Goal: Information Seeking & Learning: Learn about a topic

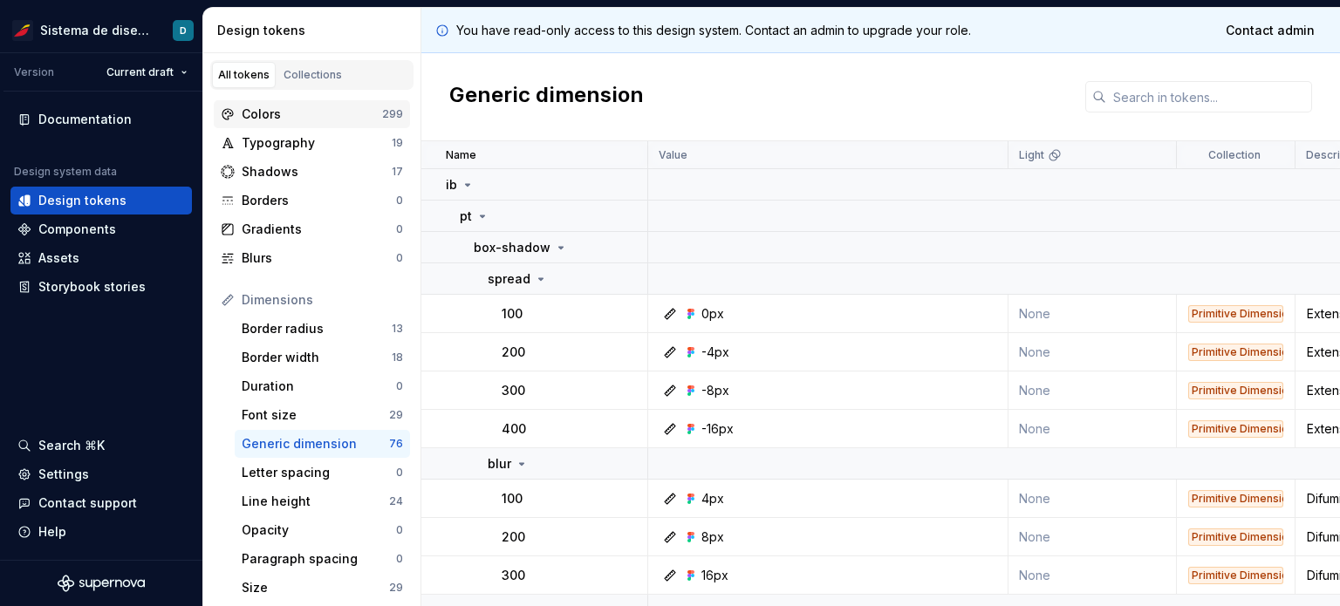
click at [281, 120] on div "Colors" at bounding box center [312, 114] width 140 height 17
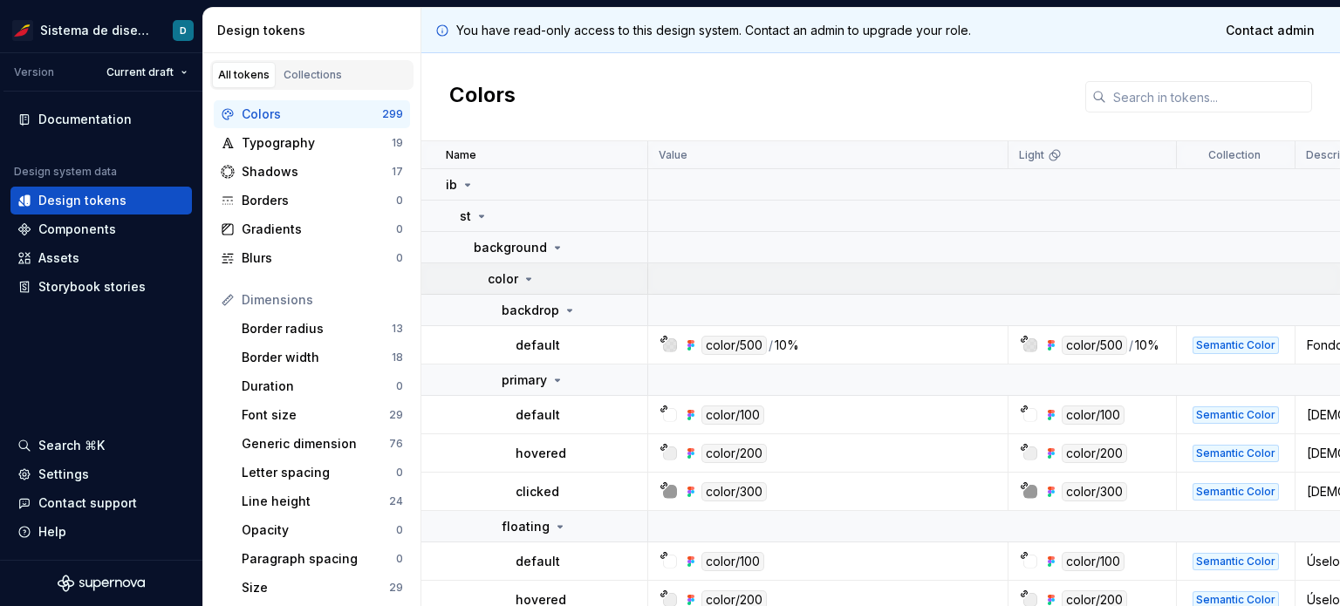
click at [523, 280] on icon at bounding box center [529, 279] width 14 height 14
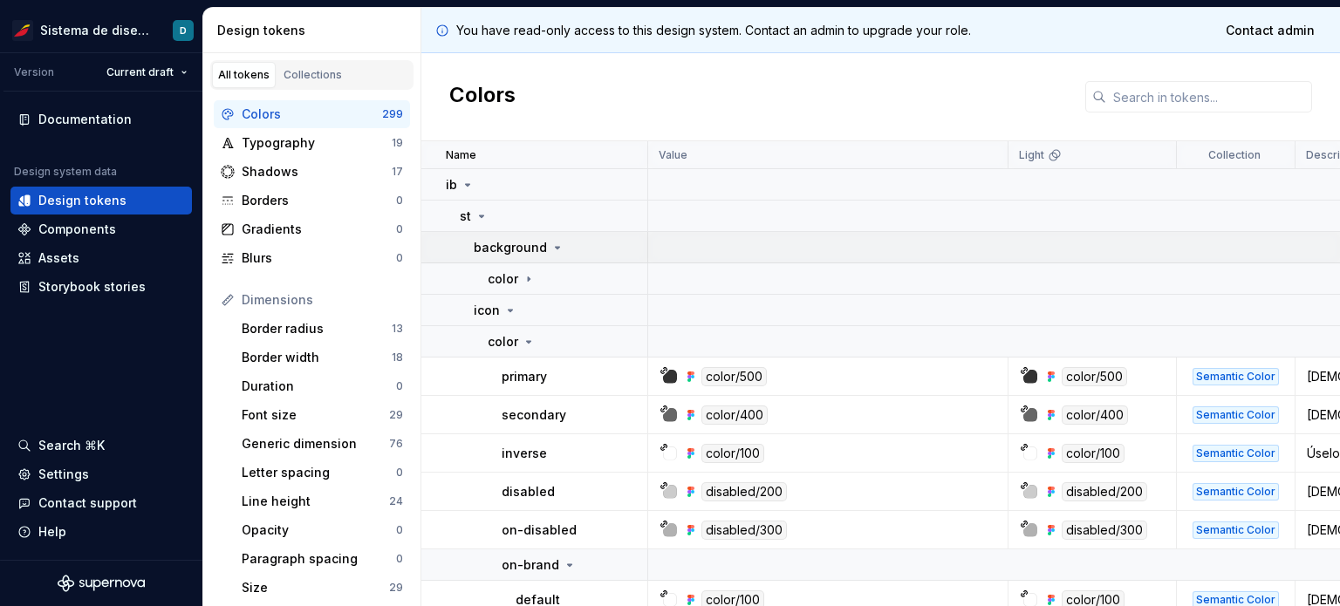
click at [550, 254] on div "background" at bounding box center [519, 247] width 91 height 17
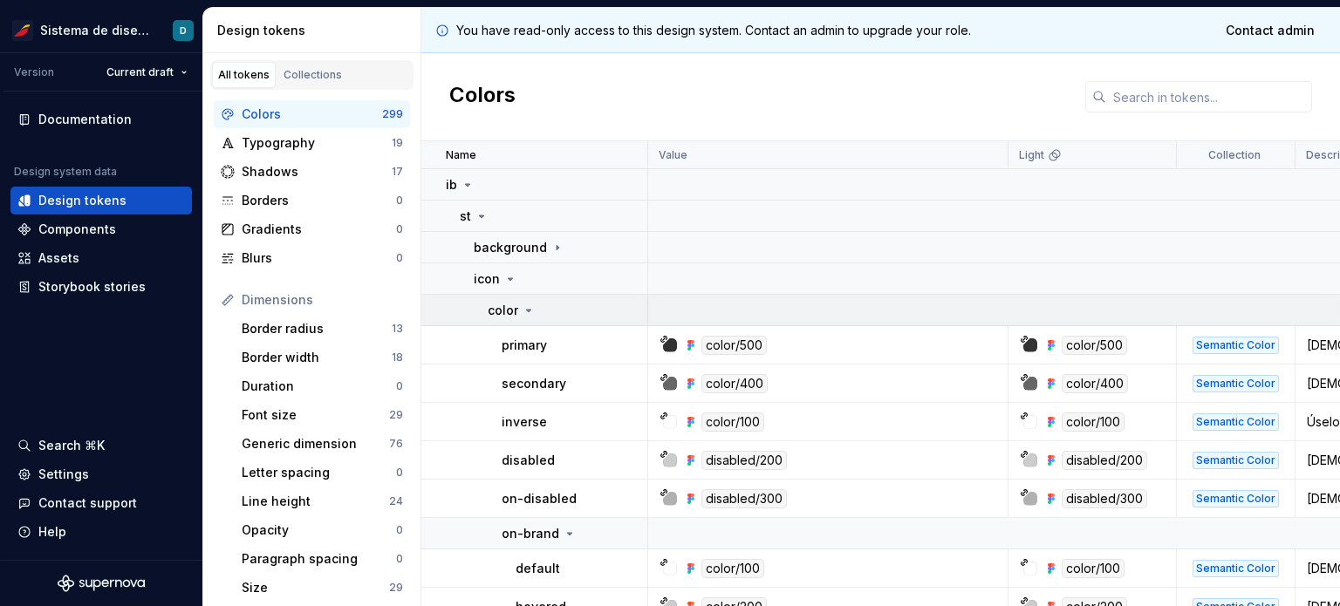
click at [528, 310] on icon at bounding box center [529, 311] width 4 height 2
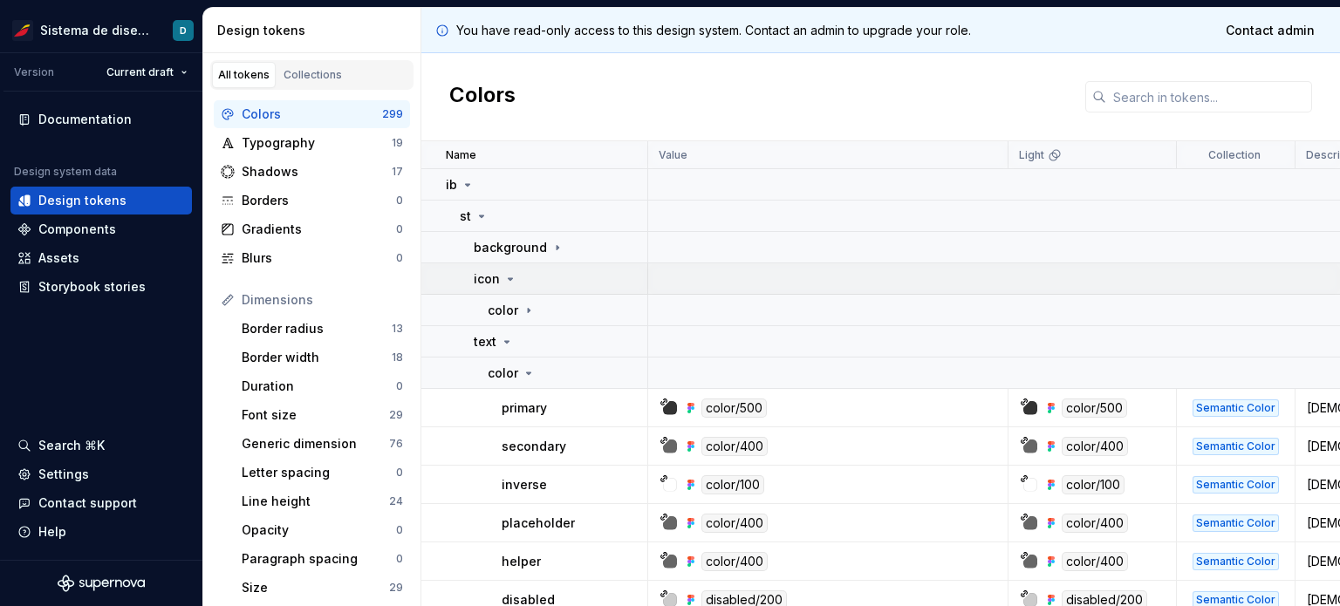
click at [509, 282] on icon at bounding box center [510, 279] width 14 height 14
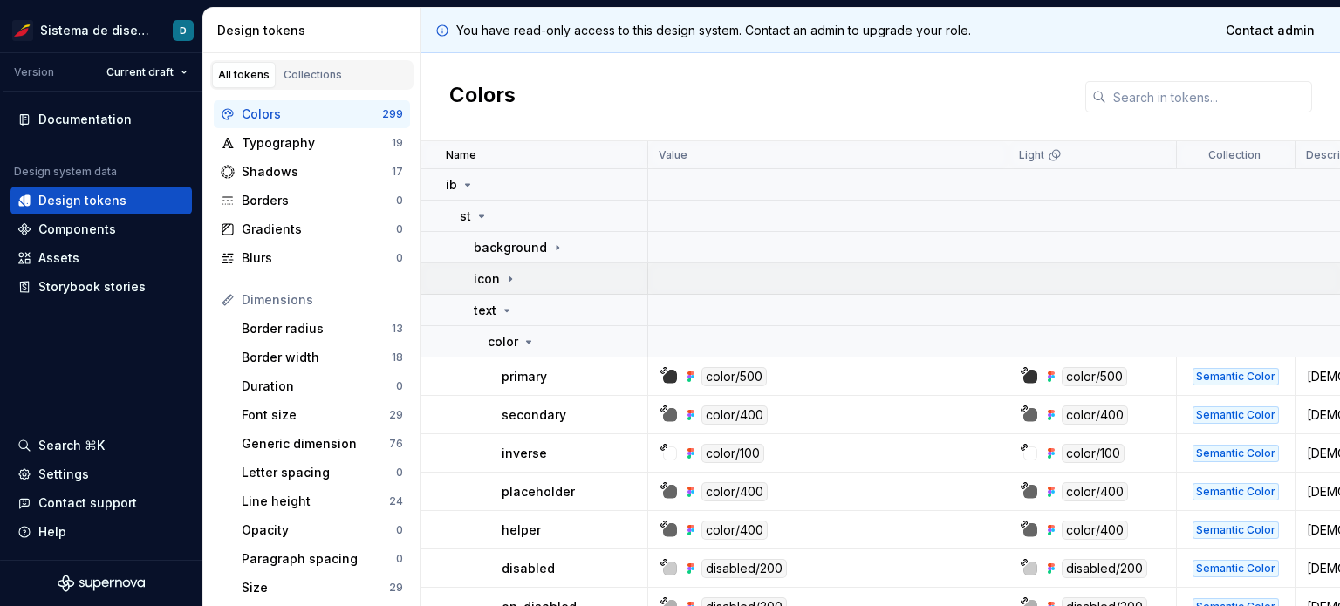
click at [509, 282] on icon at bounding box center [510, 279] width 14 height 14
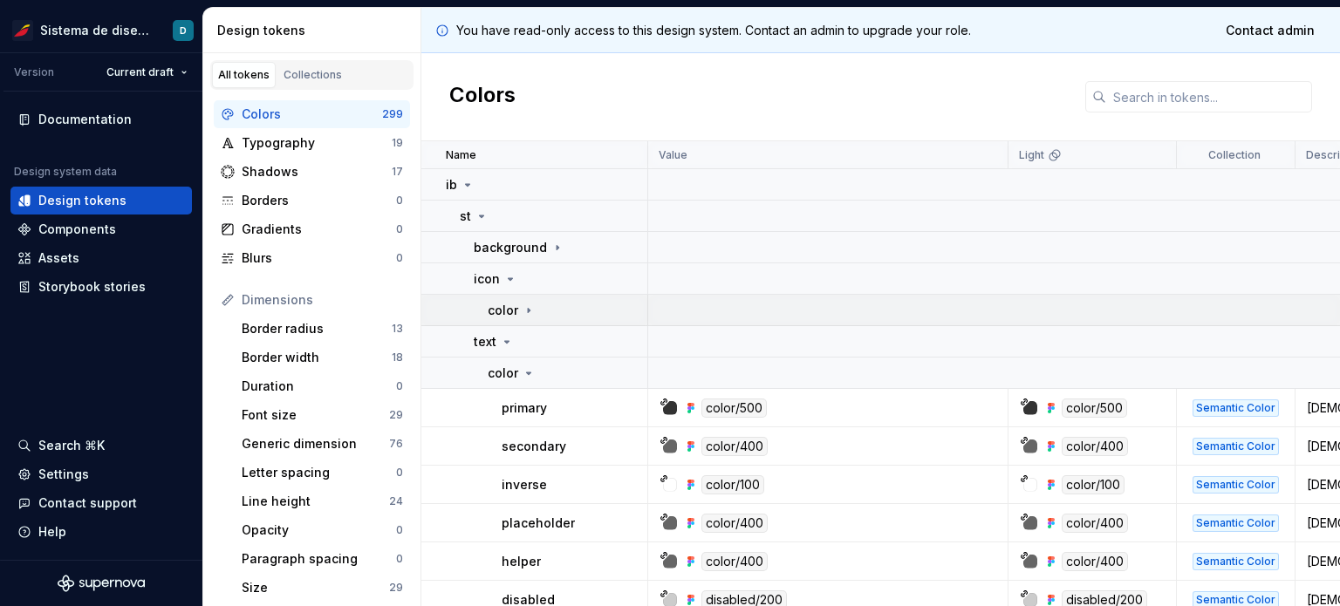
click at [528, 310] on icon at bounding box center [529, 310] width 2 height 4
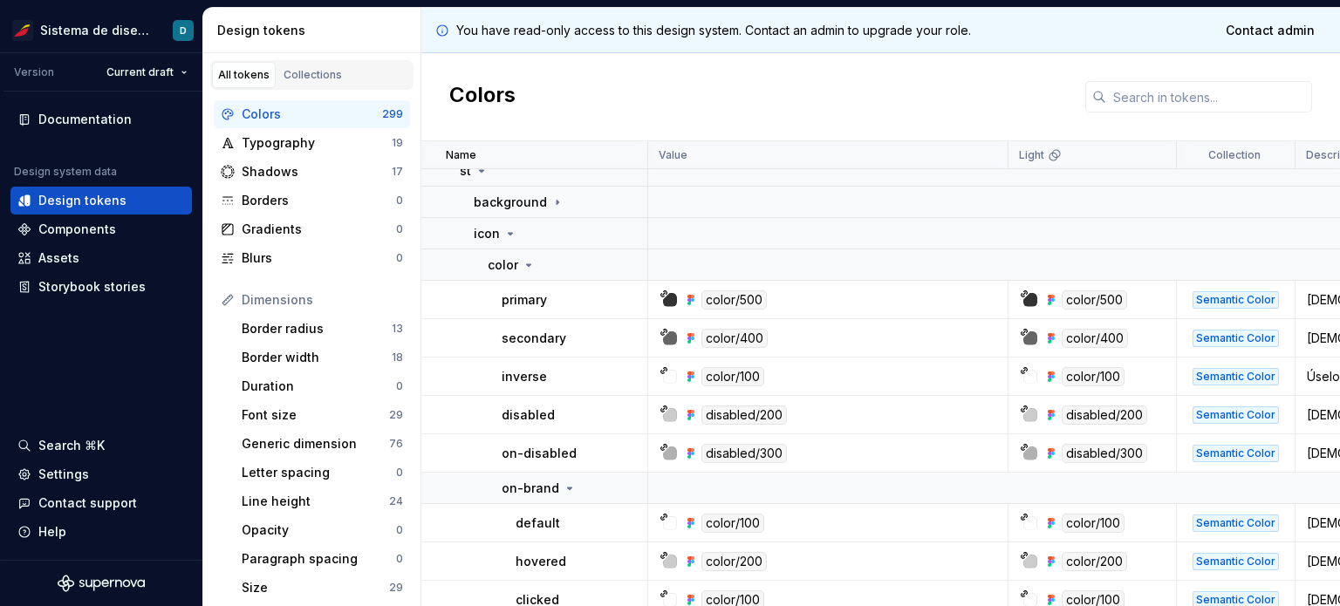
scroll to position [87, 0]
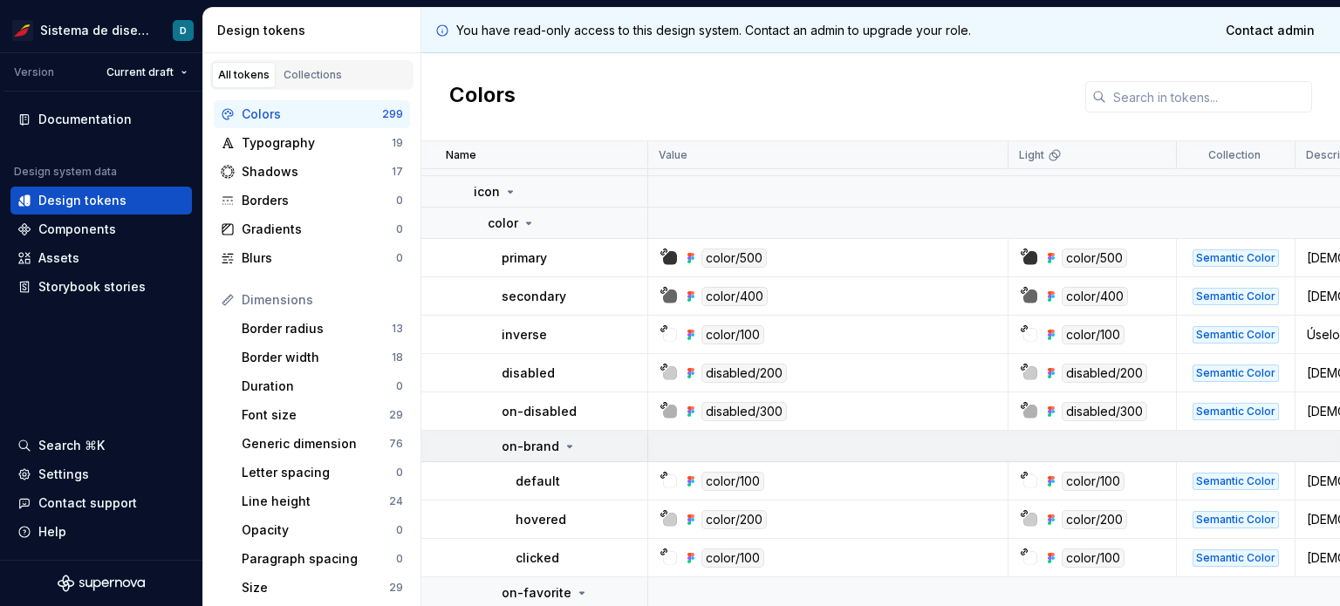
click at [563, 449] on icon at bounding box center [570, 447] width 14 height 14
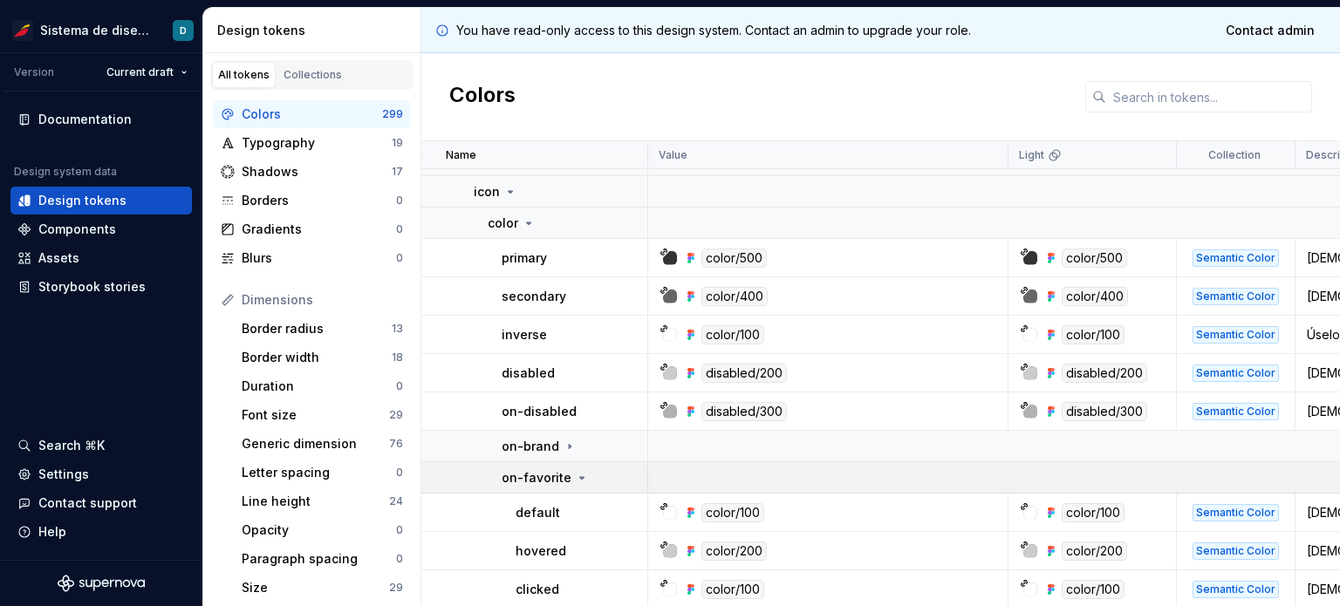
click at [577, 482] on icon at bounding box center [582, 478] width 14 height 14
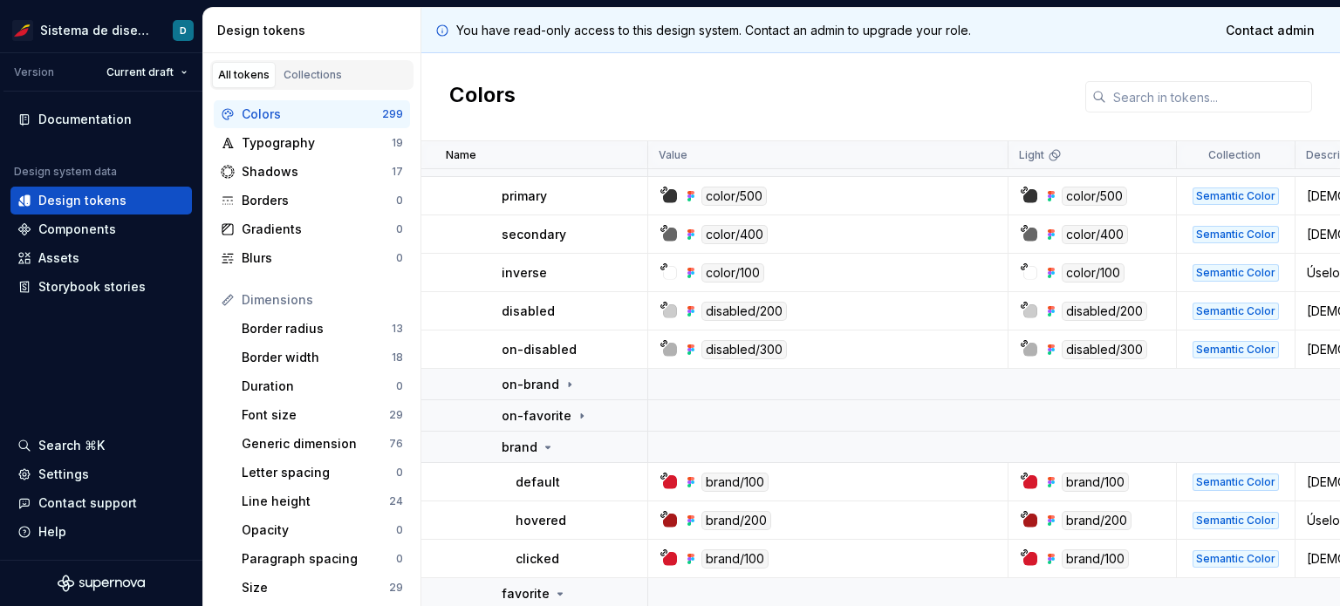
scroll to position [174, 0]
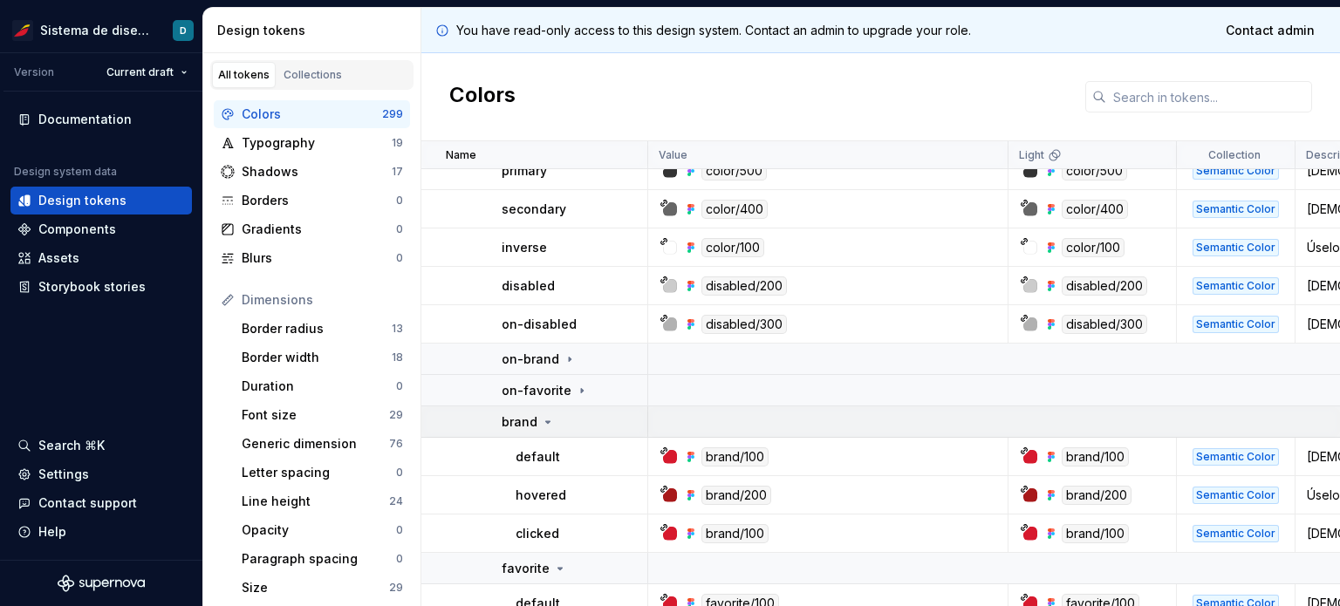
click at [542, 425] on icon at bounding box center [548, 422] width 14 height 14
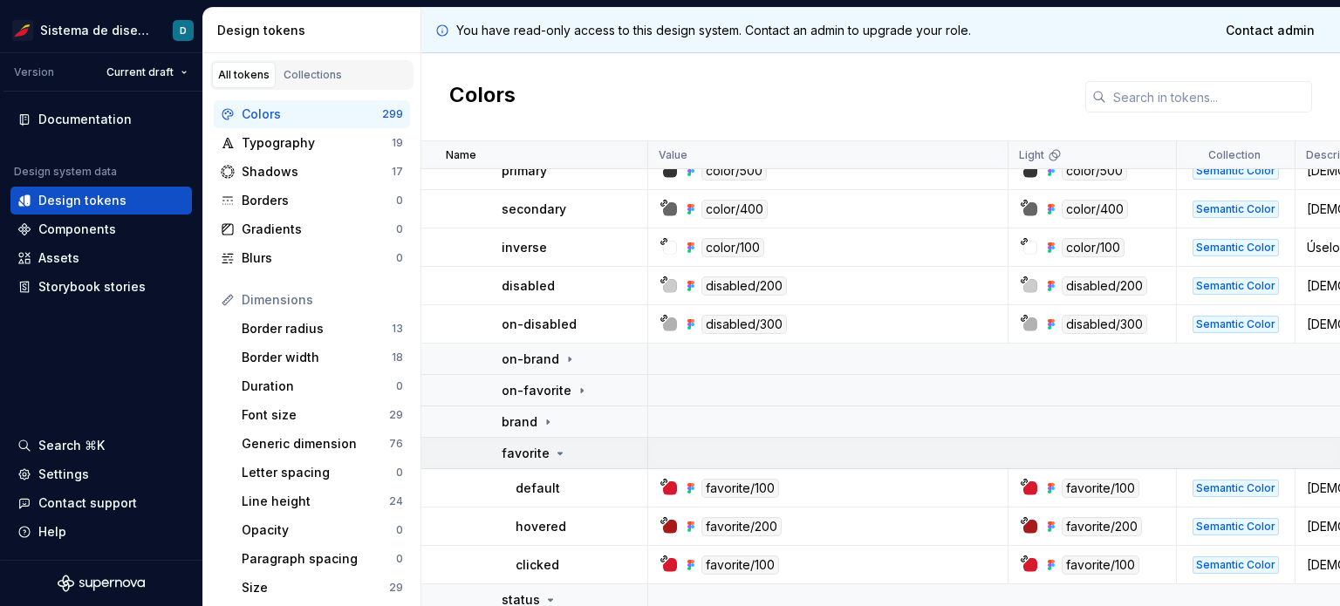
click at [558, 456] on icon at bounding box center [560, 454] width 14 height 14
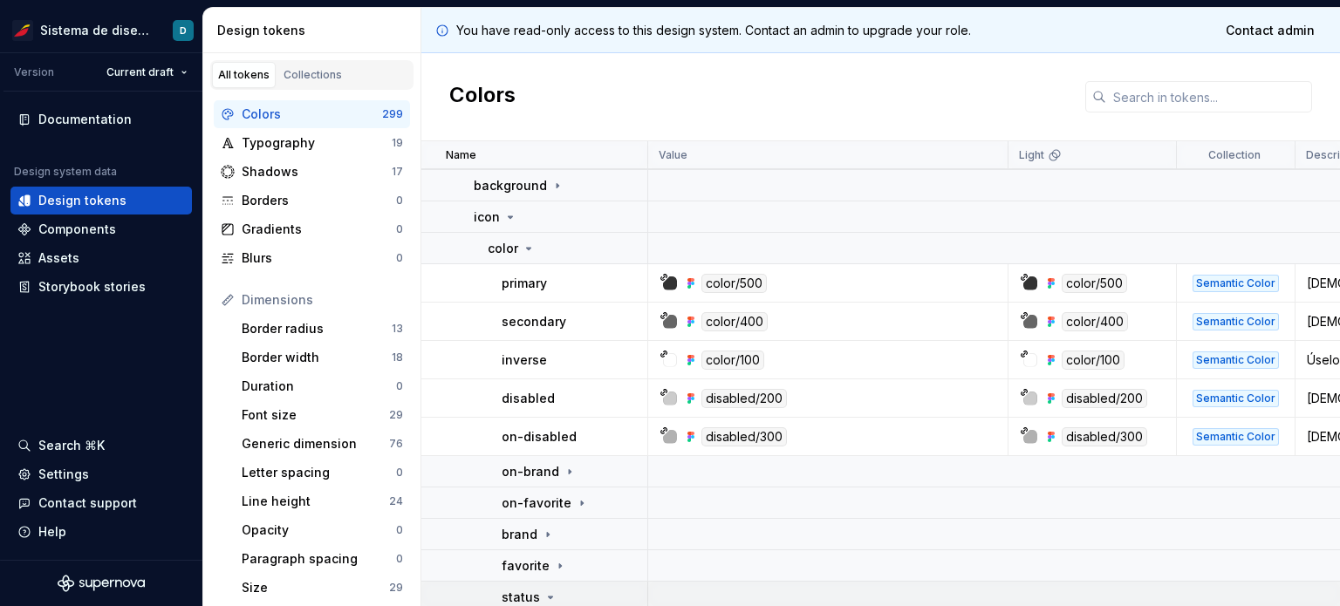
scroll to position [61, 0]
click at [530, 251] on icon at bounding box center [529, 249] width 14 height 14
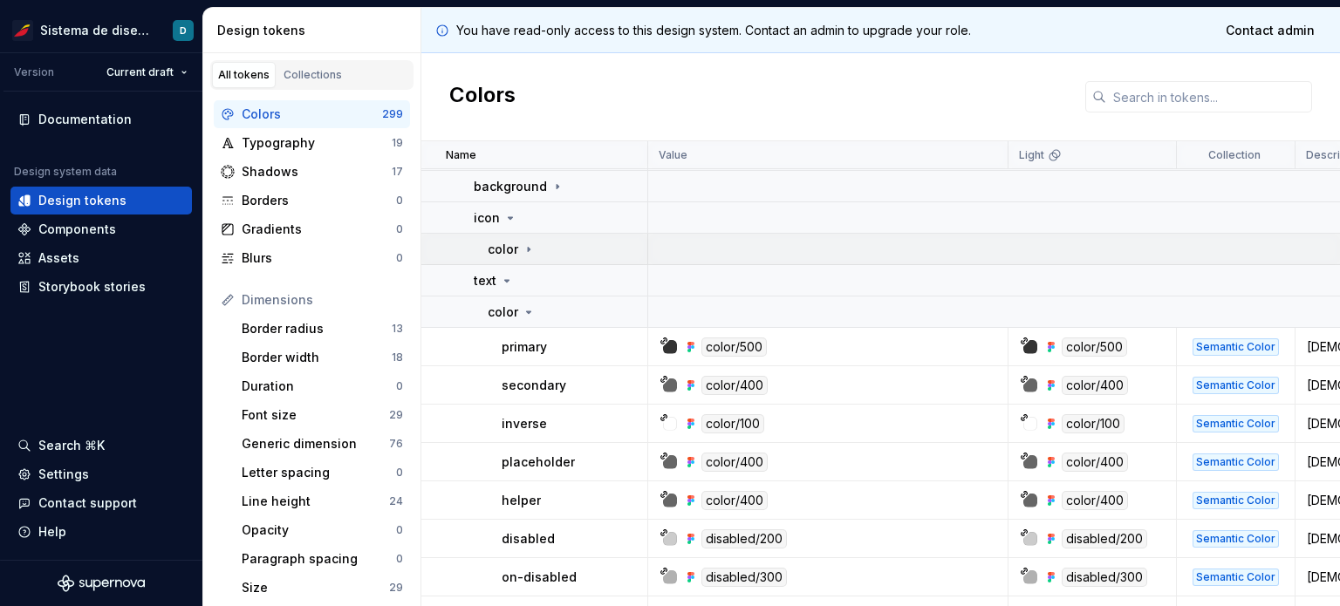
click at [530, 251] on icon at bounding box center [529, 249] width 14 height 14
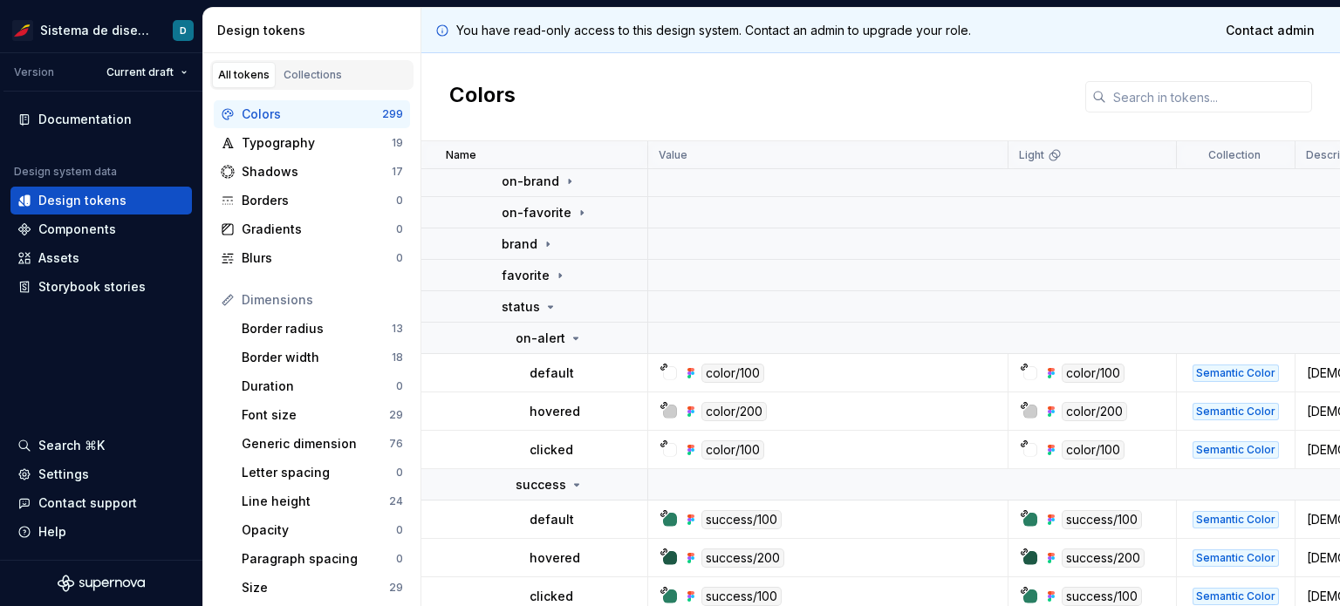
scroll to position [355, 0]
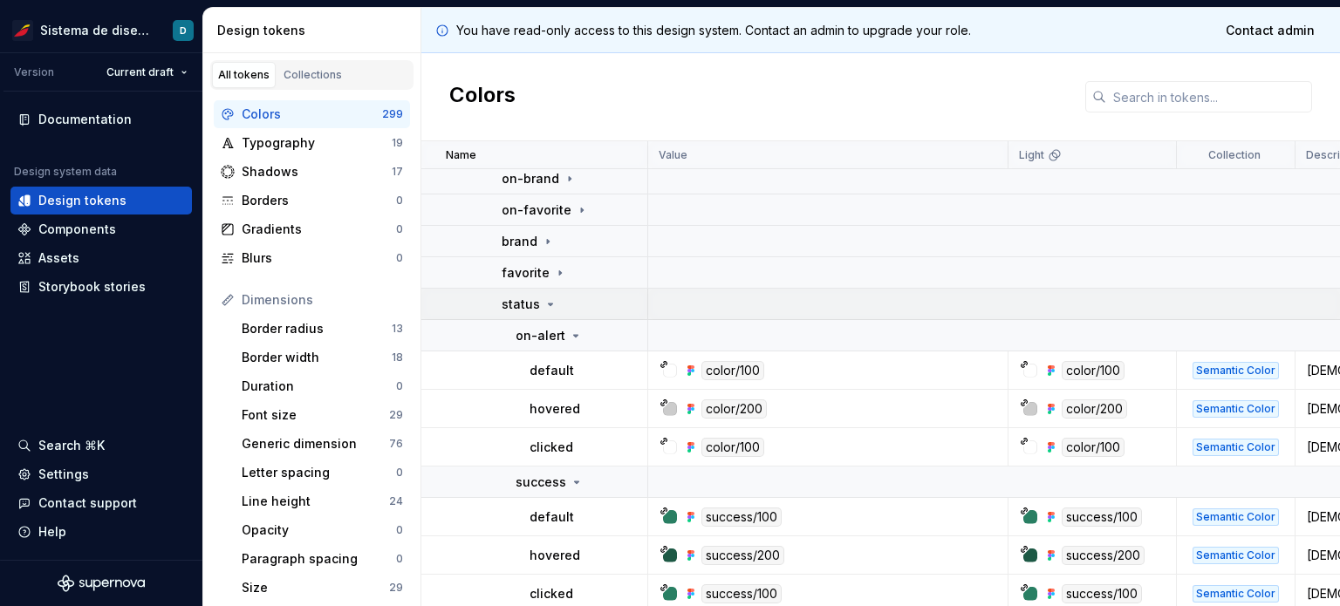
click at [549, 299] on icon at bounding box center [550, 304] width 14 height 14
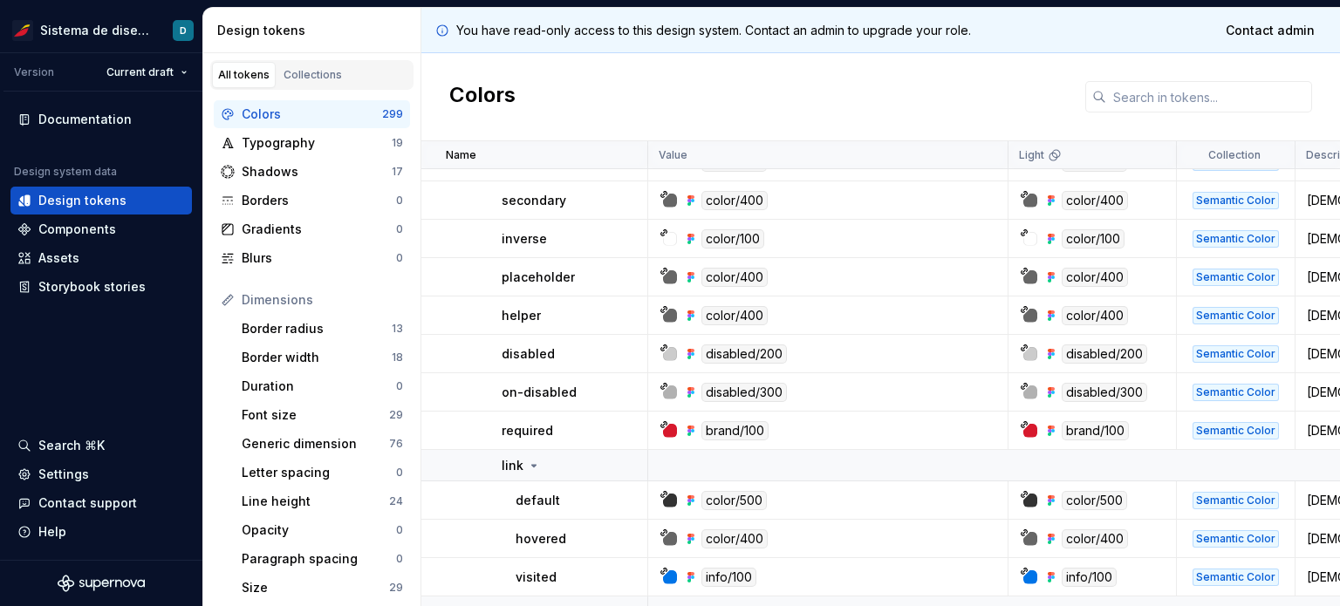
scroll to position [596, 0]
click at [529, 463] on icon at bounding box center [534, 465] width 14 height 14
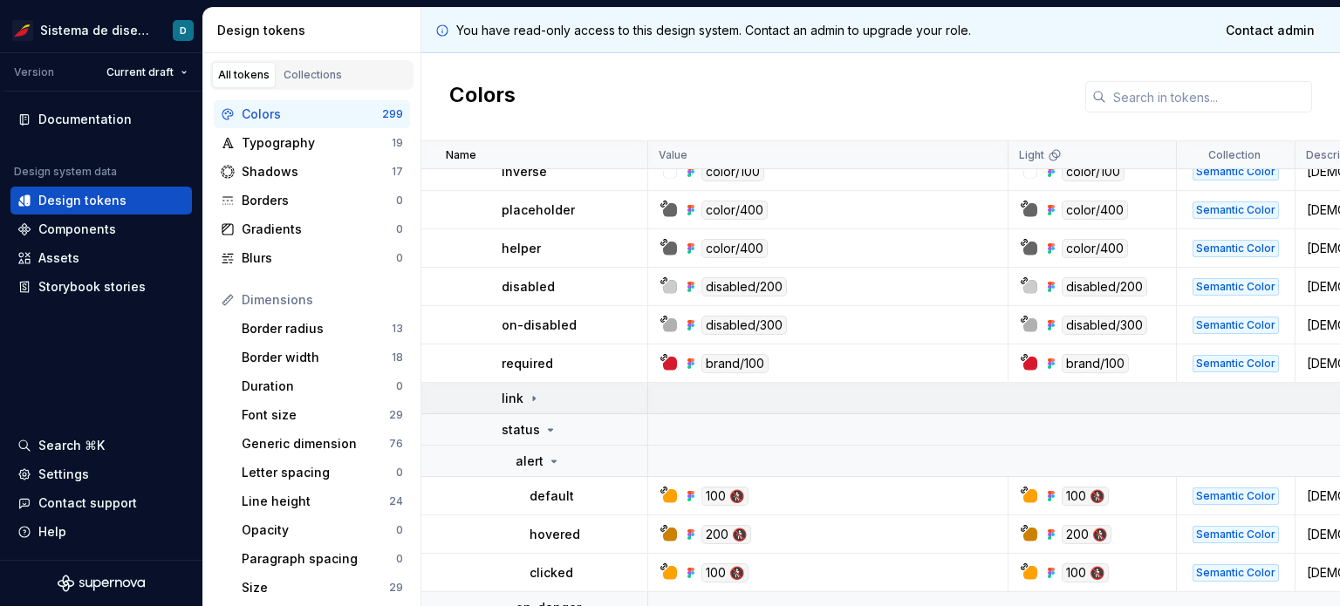
scroll to position [663, 0]
click at [548, 434] on icon at bounding box center [550, 429] width 14 height 14
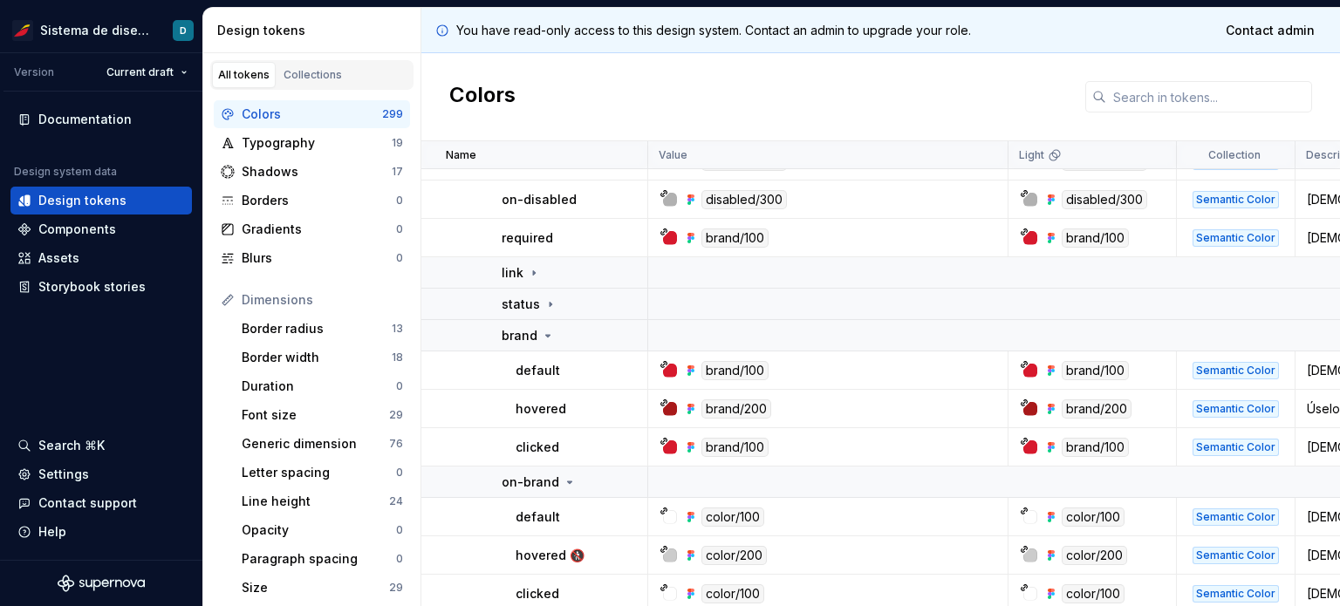
scroll to position [792, 0]
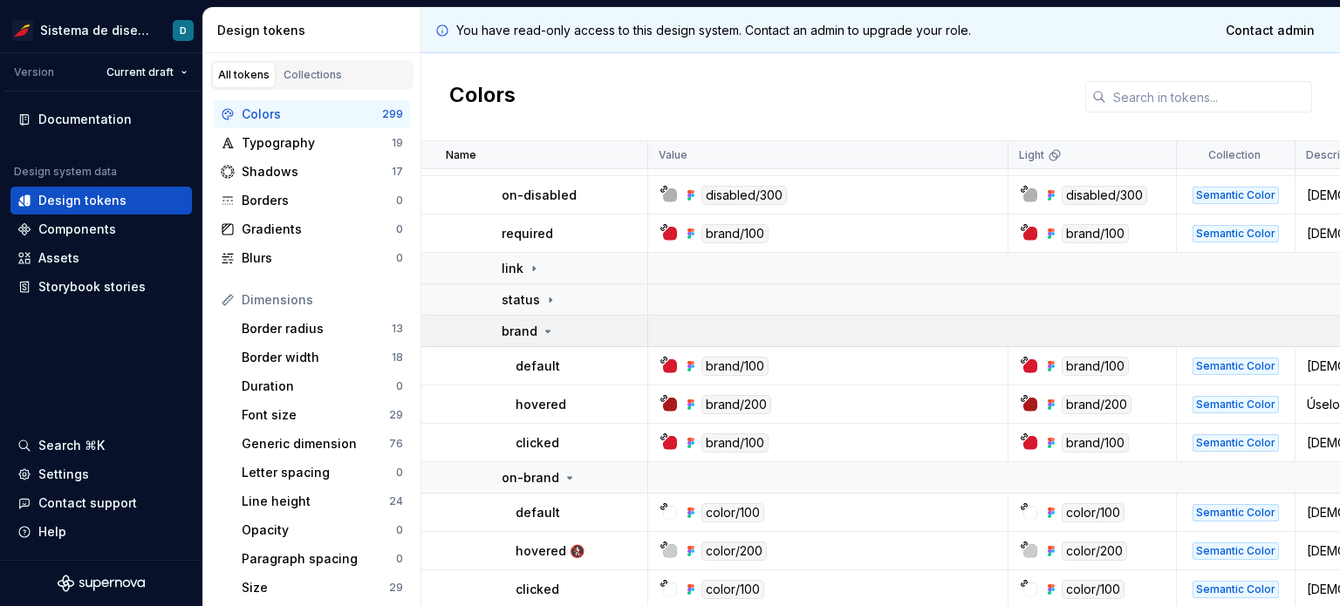
click at [544, 328] on icon at bounding box center [548, 331] width 14 height 14
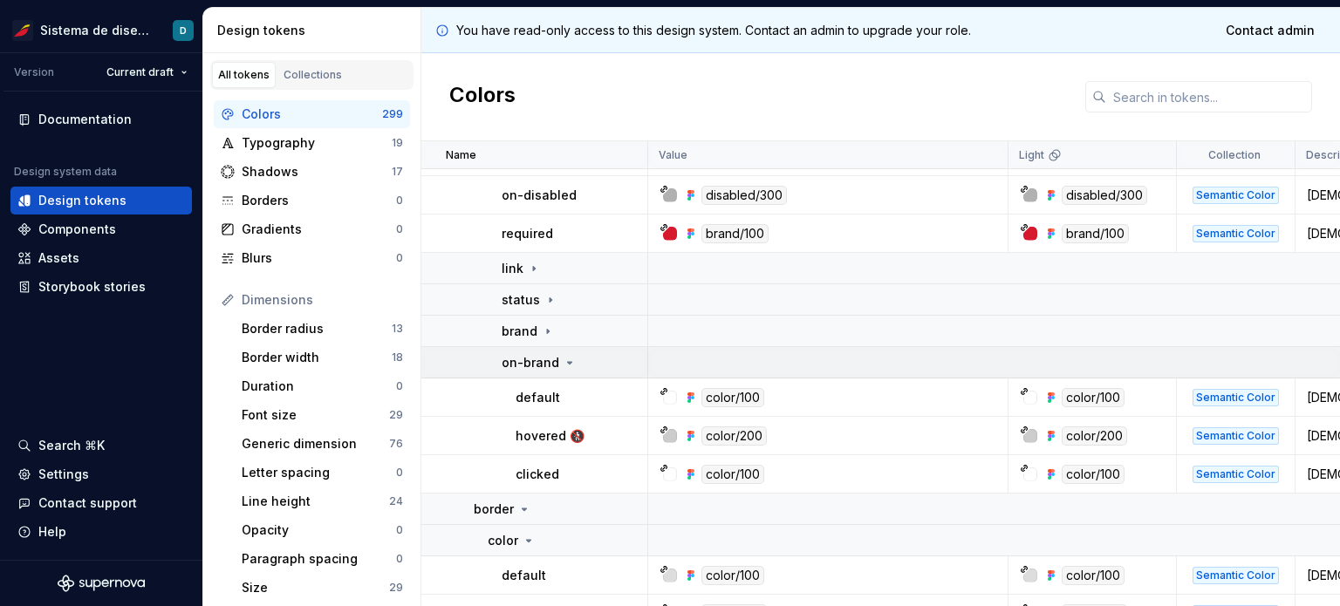
click at [565, 365] on icon at bounding box center [570, 363] width 14 height 14
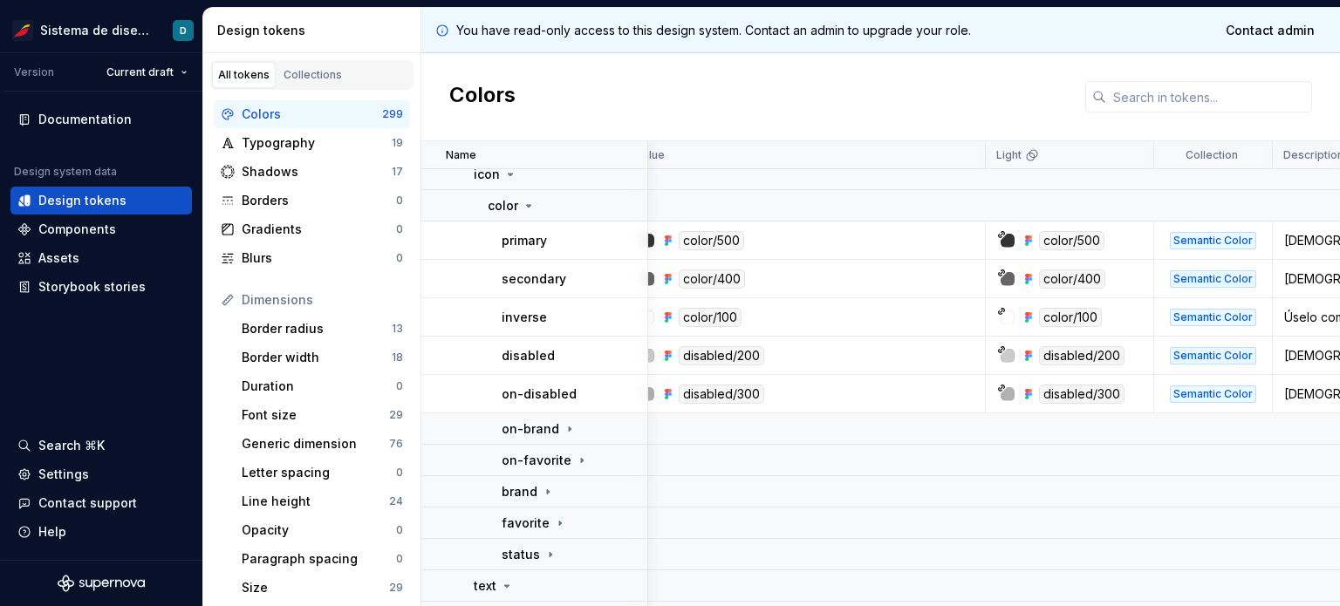
scroll to position [104, 23]
click at [522, 208] on icon at bounding box center [529, 207] width 14 height 14
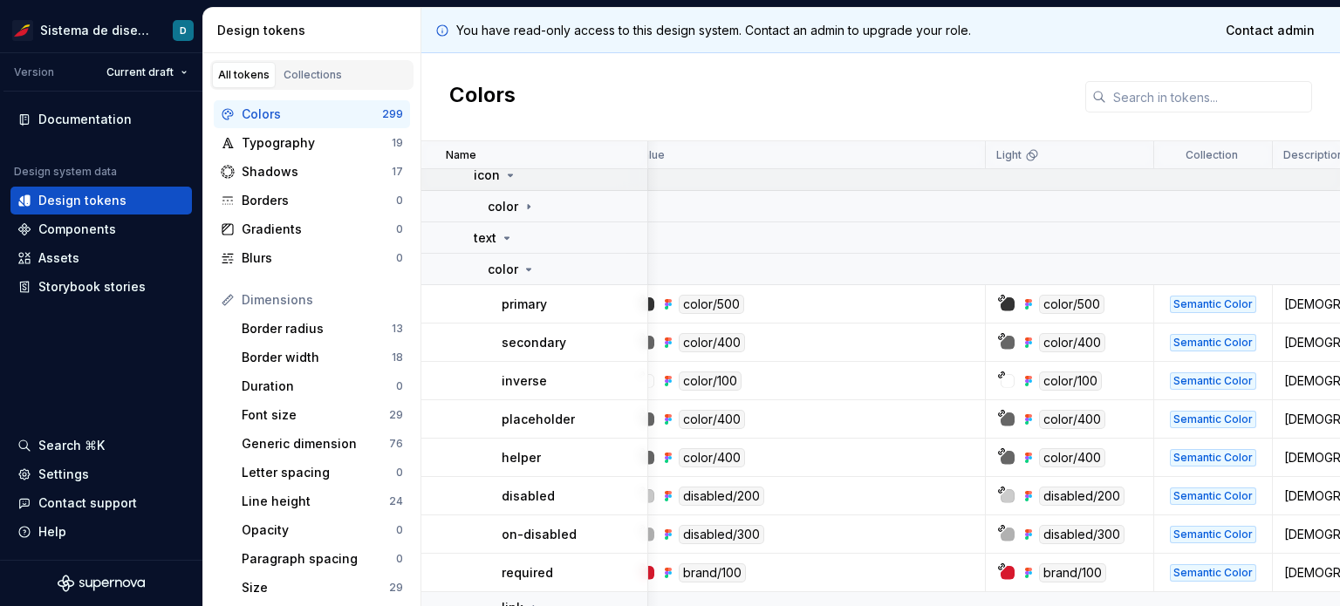
click at [509, 175] on icon at bounding box center [511, 175] width 4 height 2
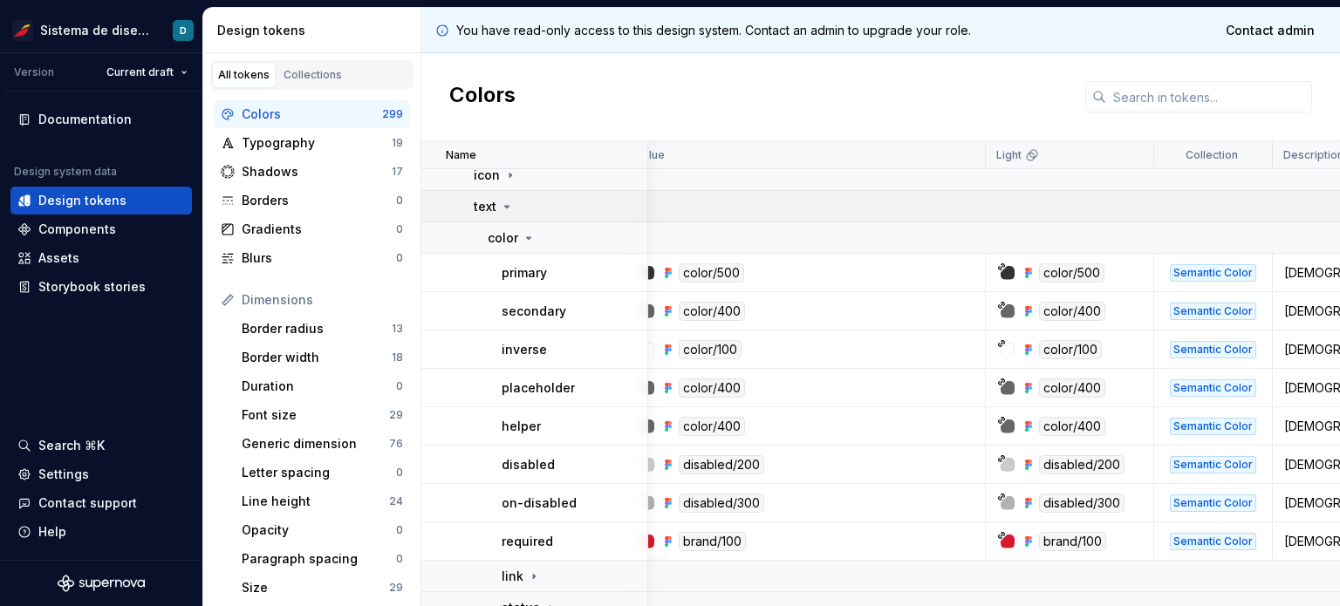
click at [513, 207] on div "text" at bounding box center [494, 206] width 40 height 17
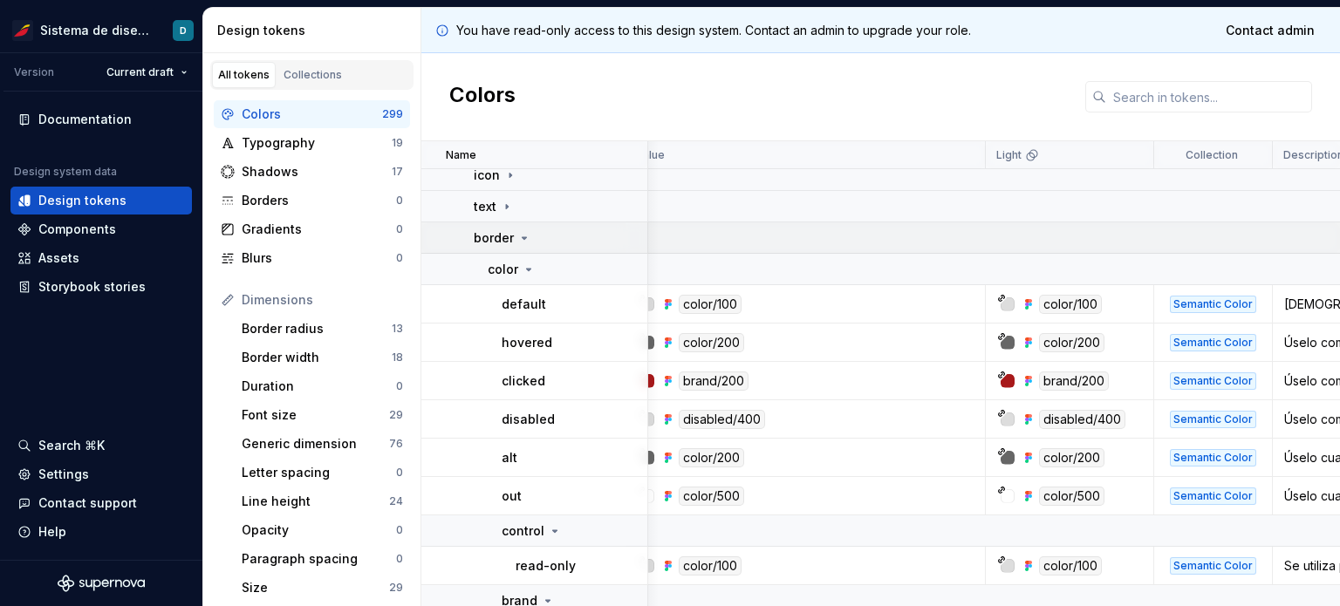
click at [521, 240] on icon at bounding box center [524, 238] width 14 height 14
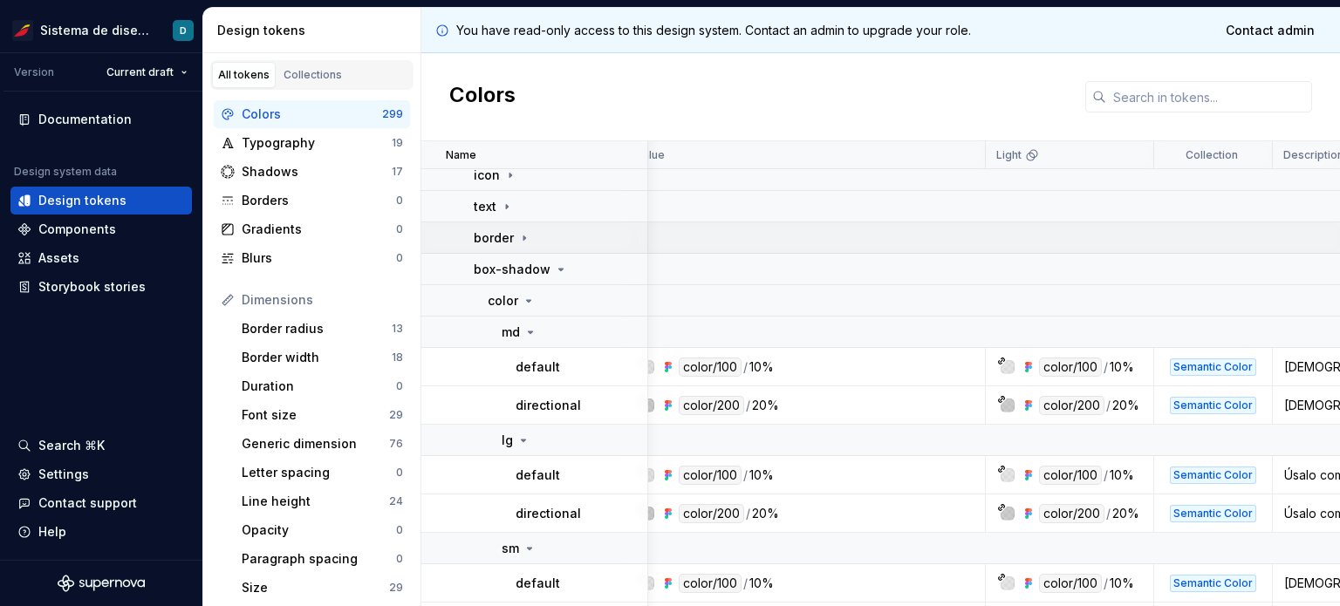
click at [521, 240] on icon at bounding box center [524, 238] width 14 height 14
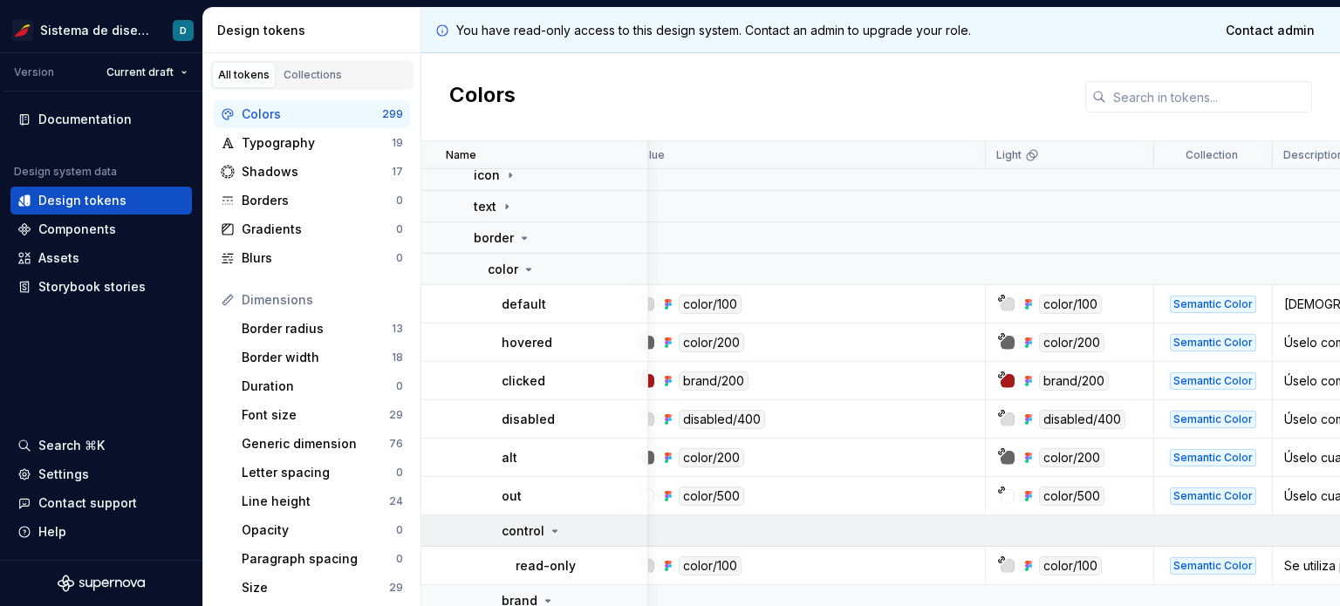
click at [554, 533] on icon at bounding box center [555, 531] width 14 height 14
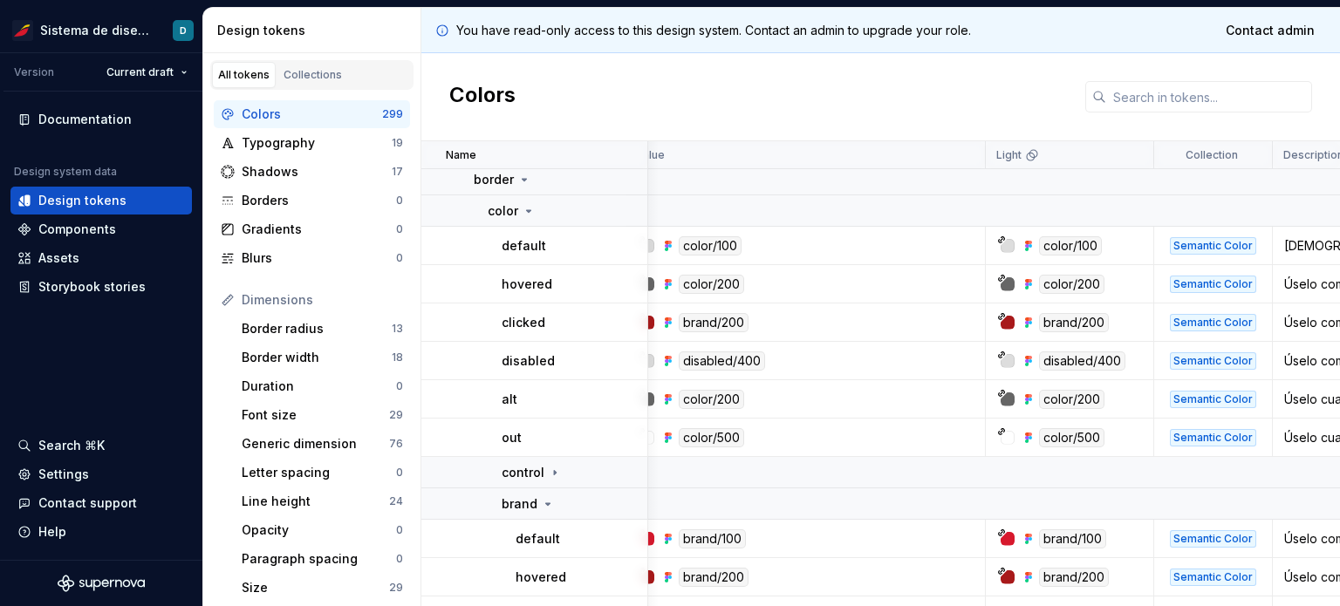
scroll to position [191, 23]
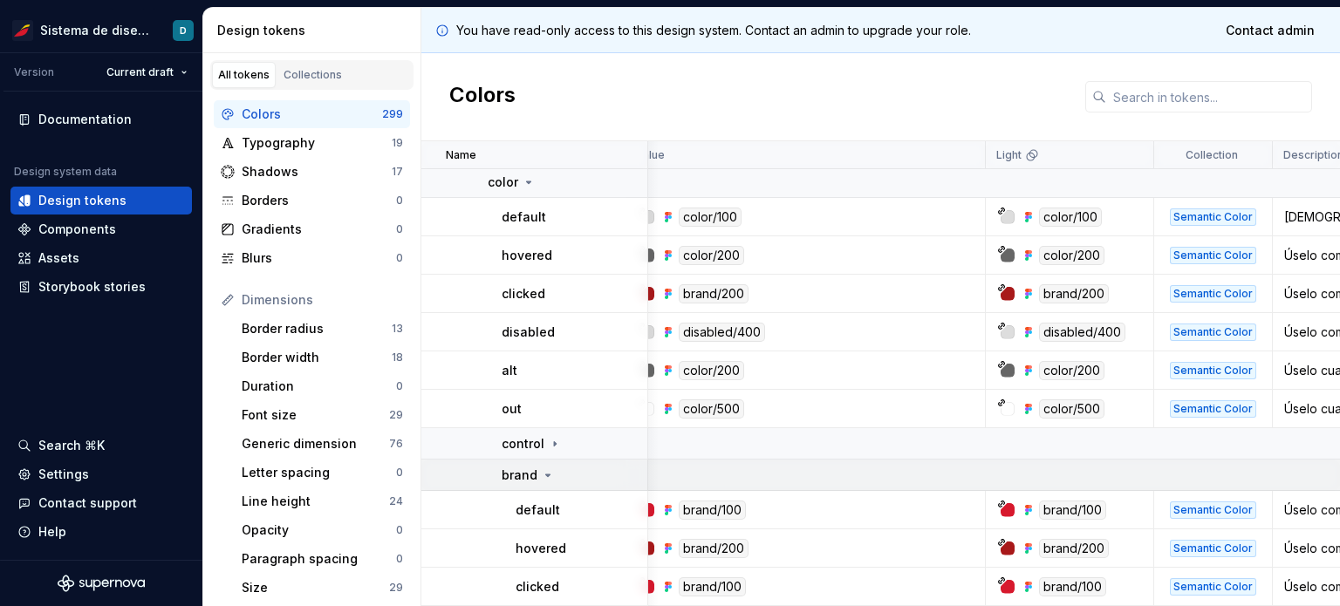
click at [548, 477] on icon at bounding box center [548, 475] width 14 height 14
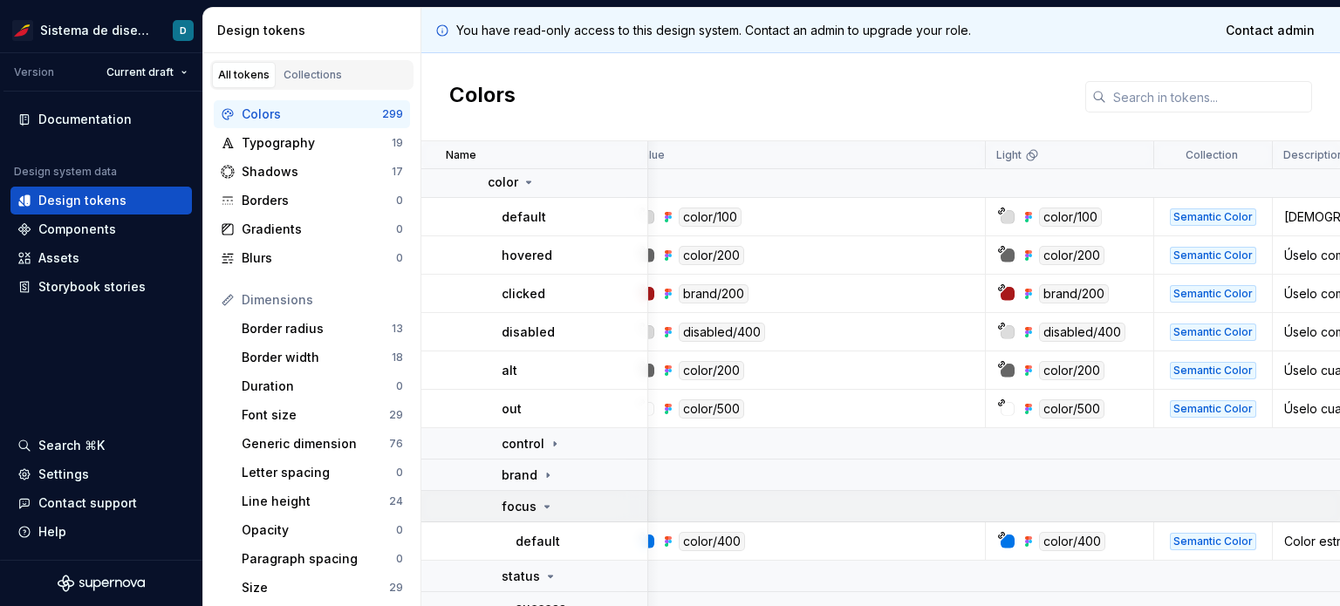
click at [544, 509] on icon at bounding box center [547, 507] width 14 height 14
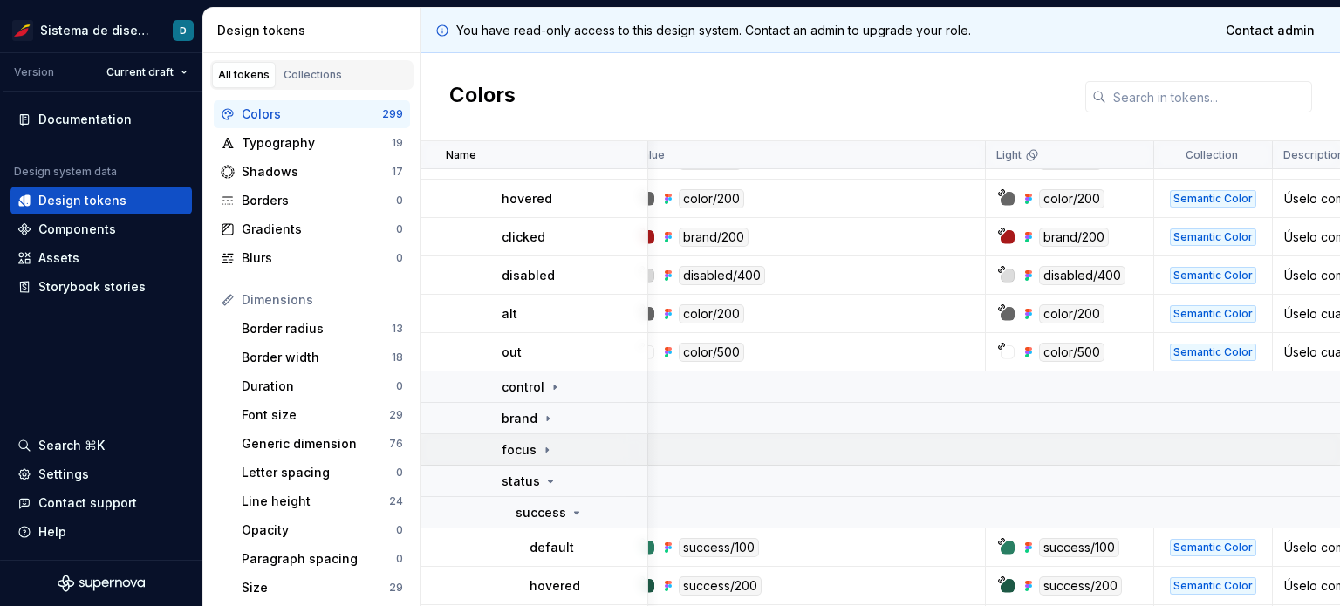
scroll to position [278, 23]
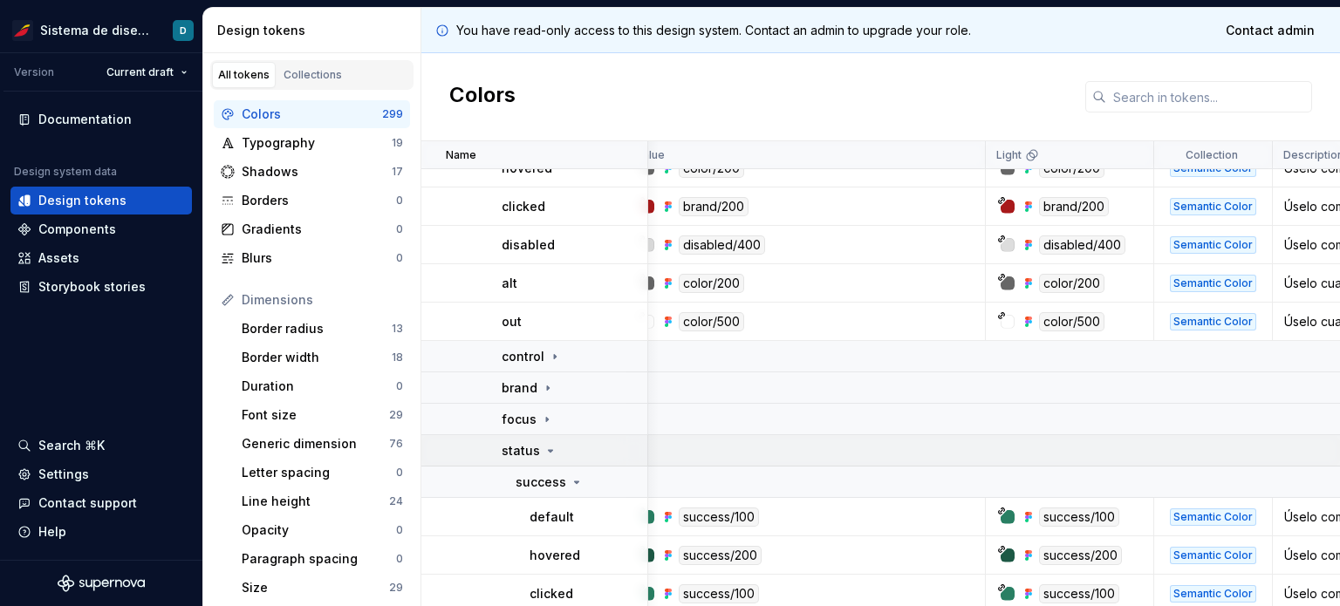
click at [548, 453] on icon at bounding box center [550, 451] width 14 height 14
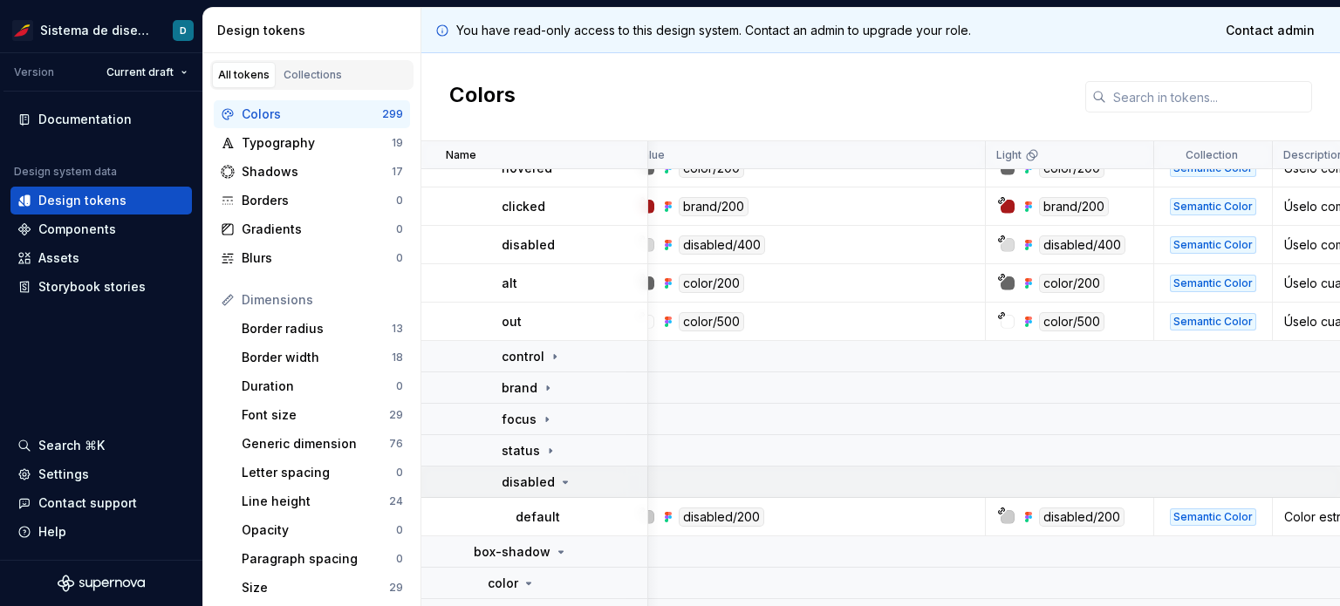
click at [558, 481] on icon at bounding box center [565, 482] width 14 height 14
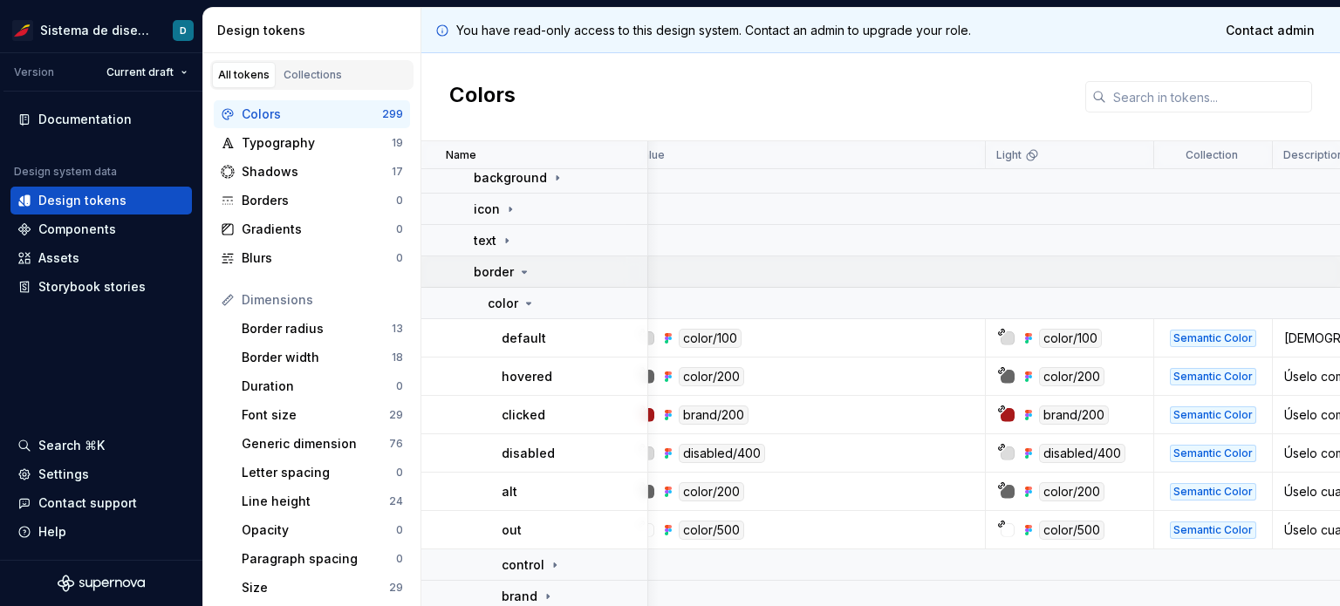
scroll to position [41, 23]
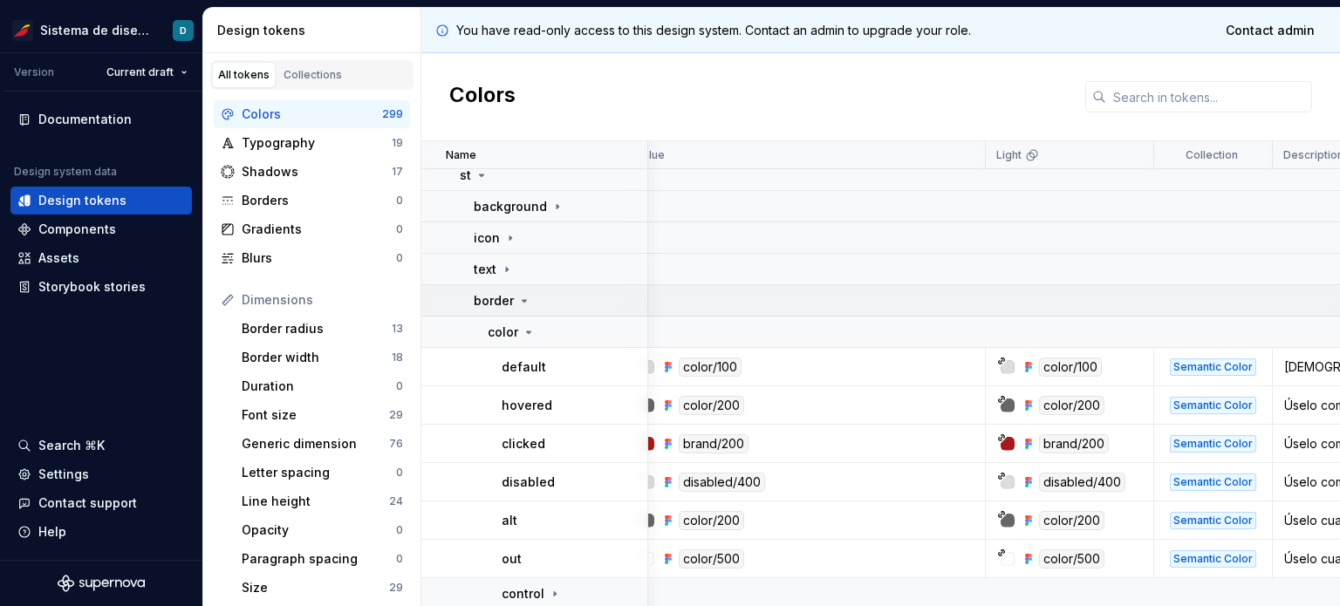
click at [520, 301] on icon at bounding box center [524, 301] width 14 height 14
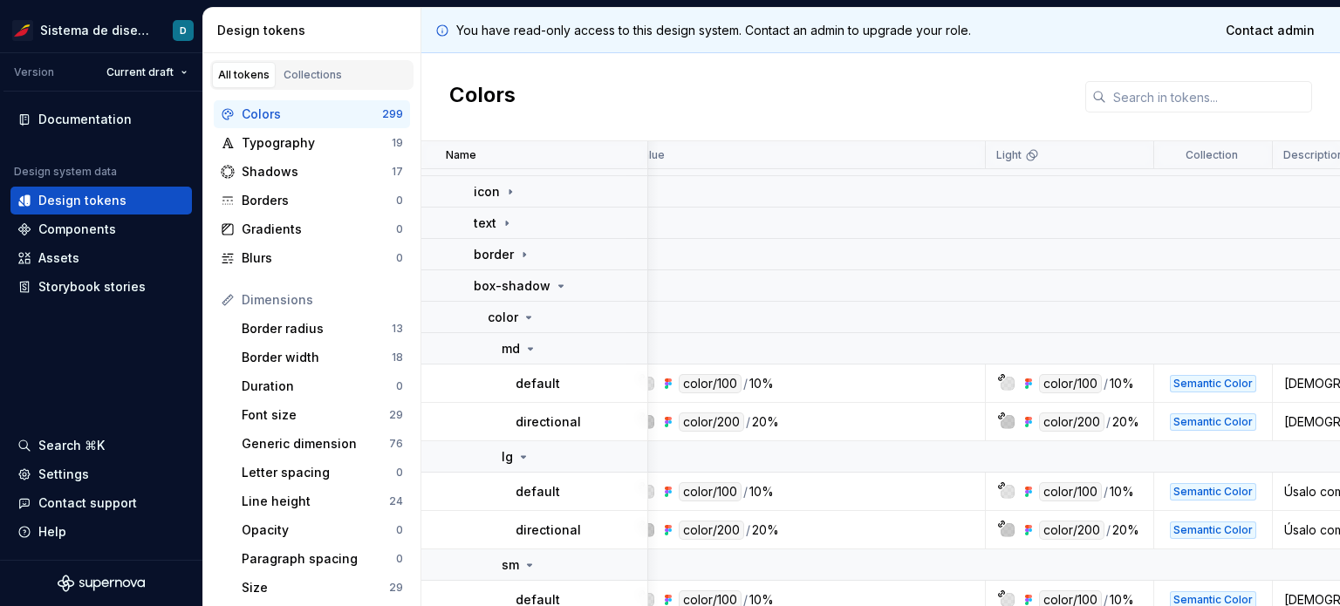
scroll to position [128, 23]
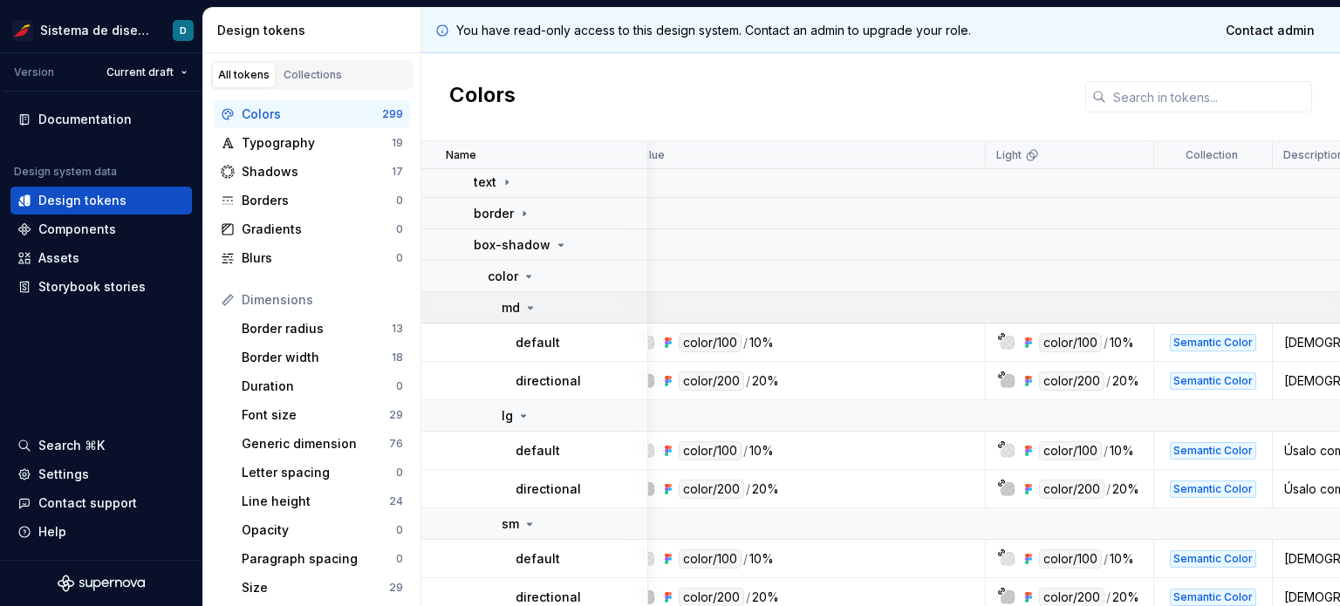
click at [534, 310] on icon at bounding box center [530, 308] width 14 height 14
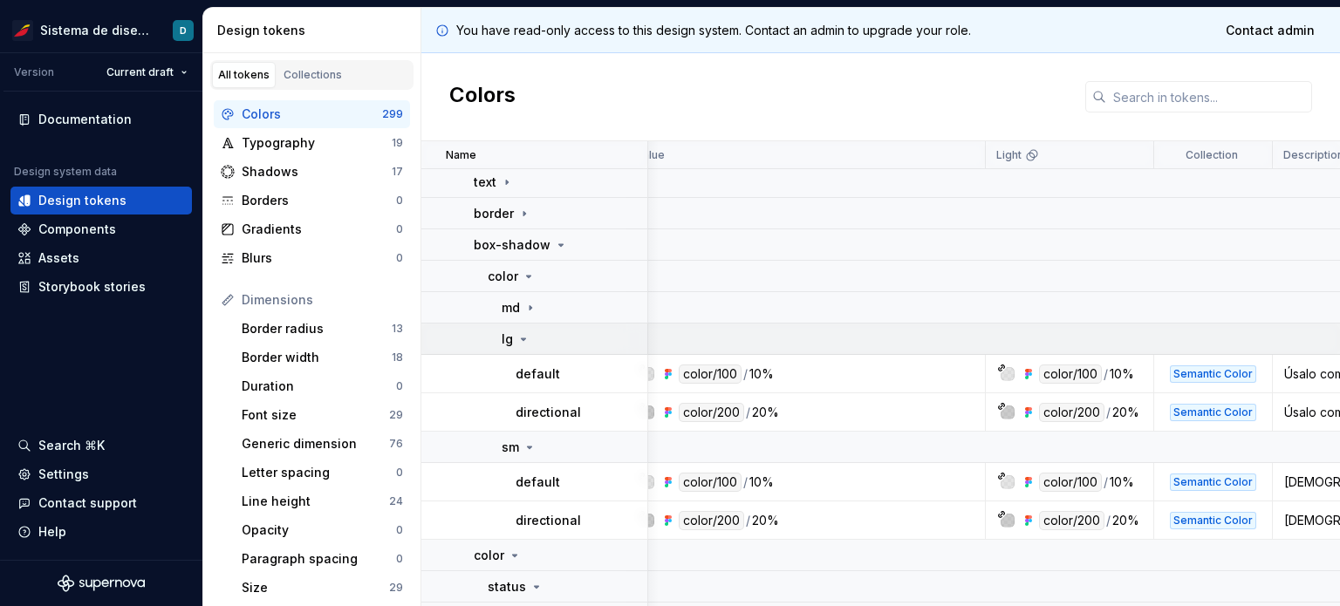
click at [529, 336] on icon at bounding box center [523, 339] width 14 height 14
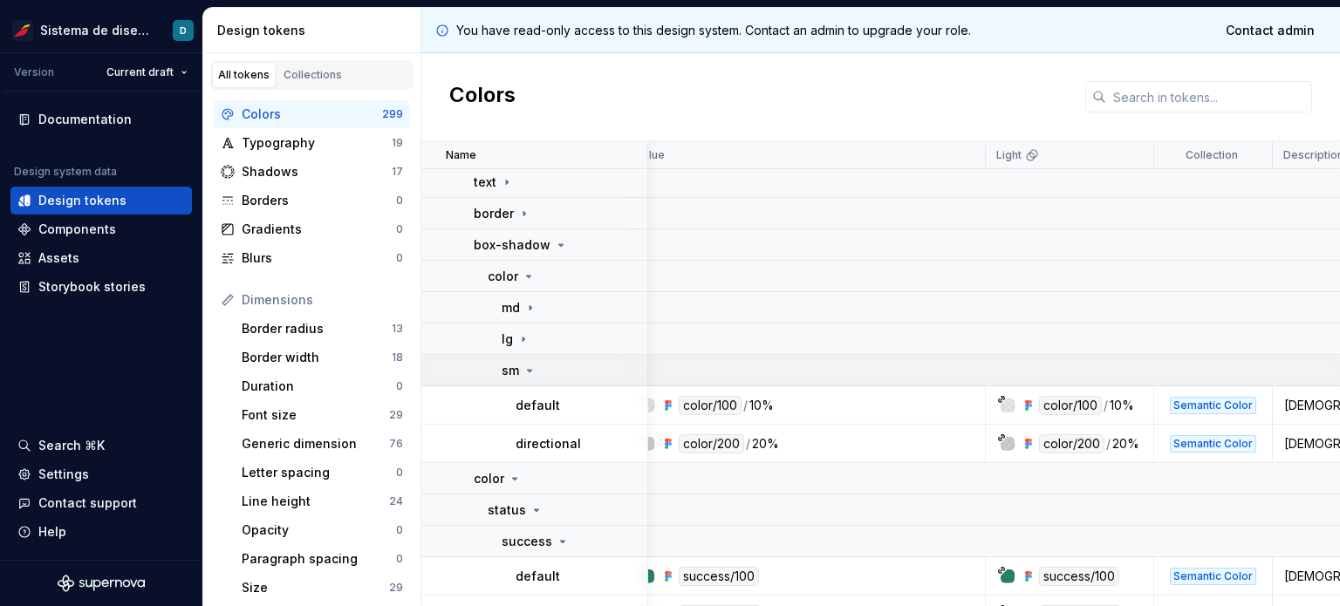
click at [529, 365] on icon at bounding box center [529, 371] width 14 height 14
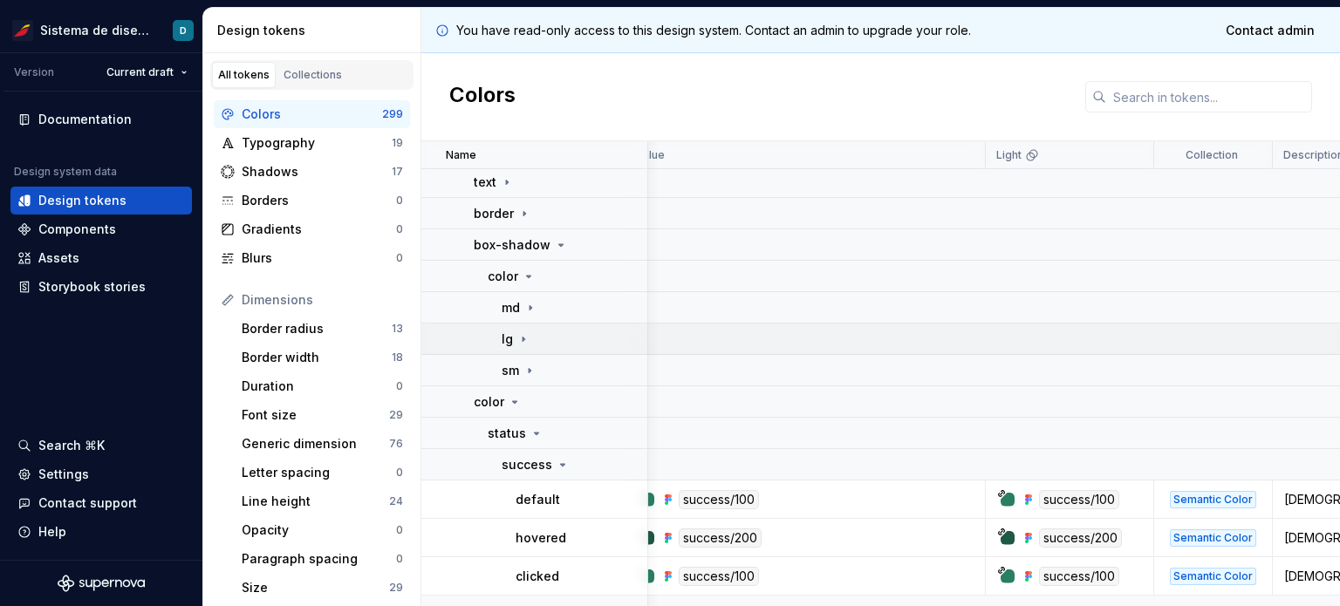
click at [525, 337] on icon at bounding box center [523, 339] width 14 height 14
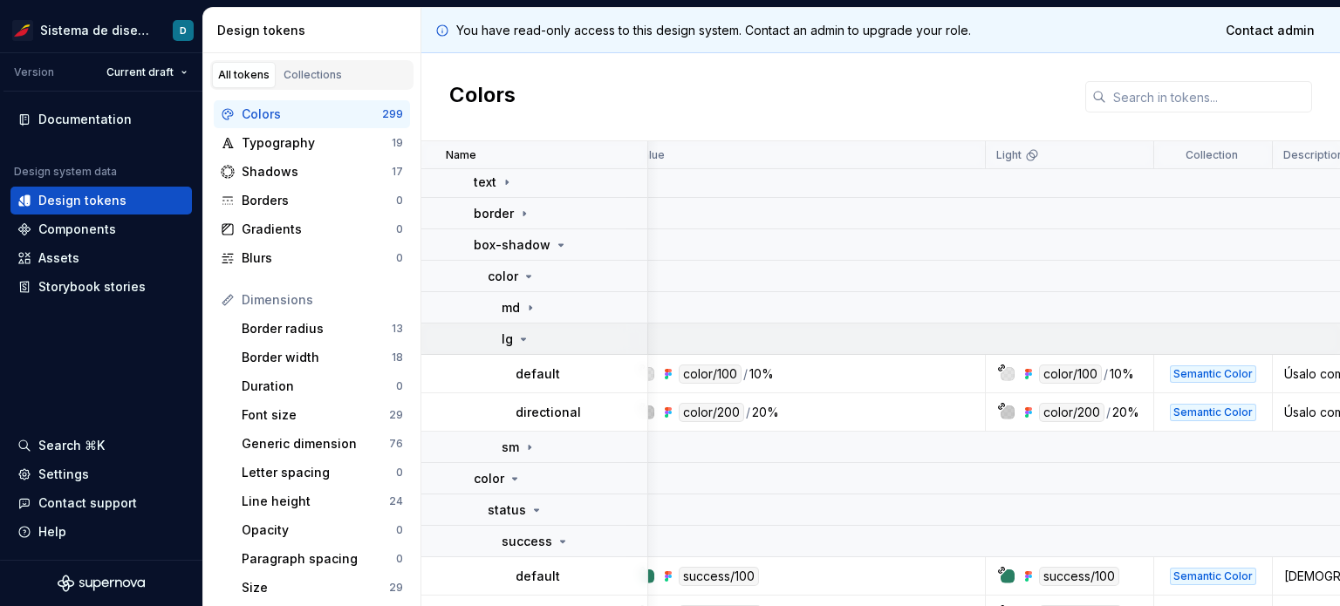
click at [527, 338] on icon at bounding box center [523, 339] width 14 height 14
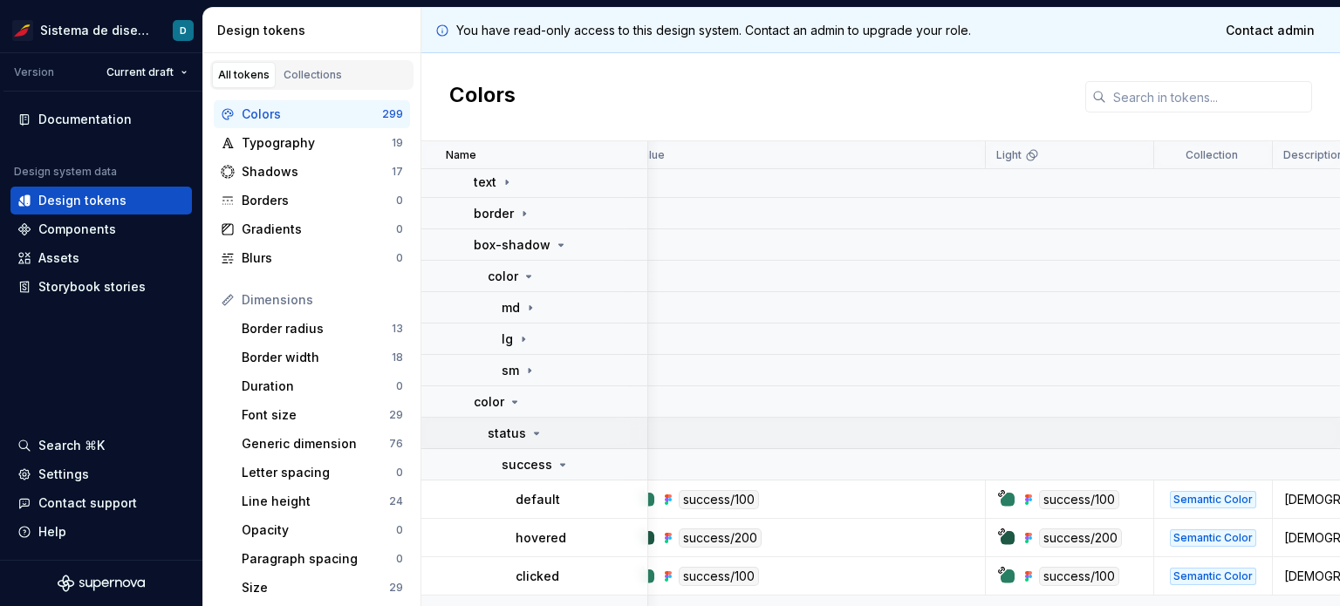
scroll to position [215, 23]
